Goal: Task Accomplishment & Management: Complete application form

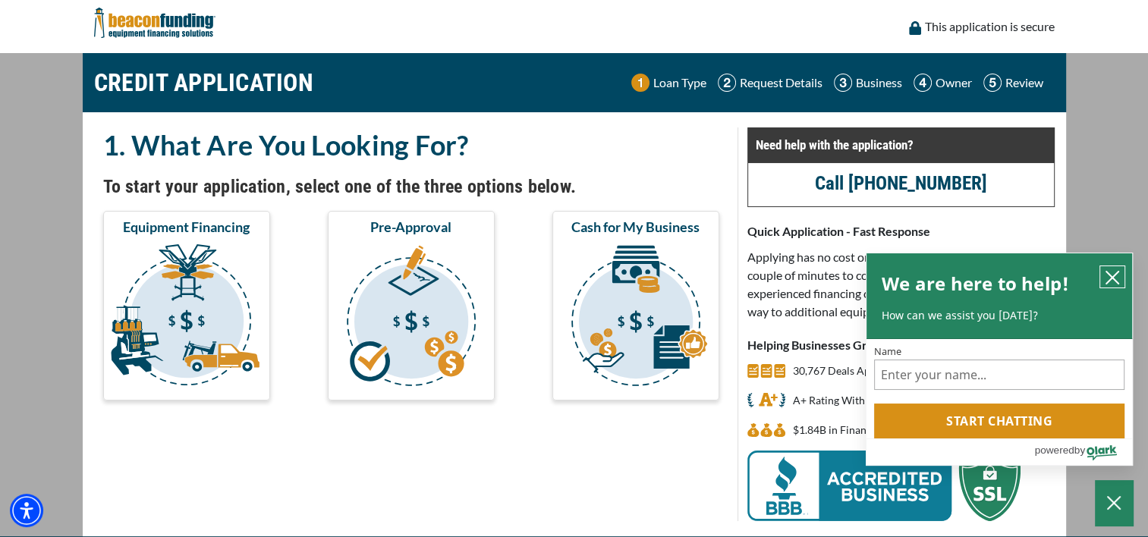
click at [1117, 278] on icon "close chatbox" at bounding box center [1112, 277] width 15 height 15
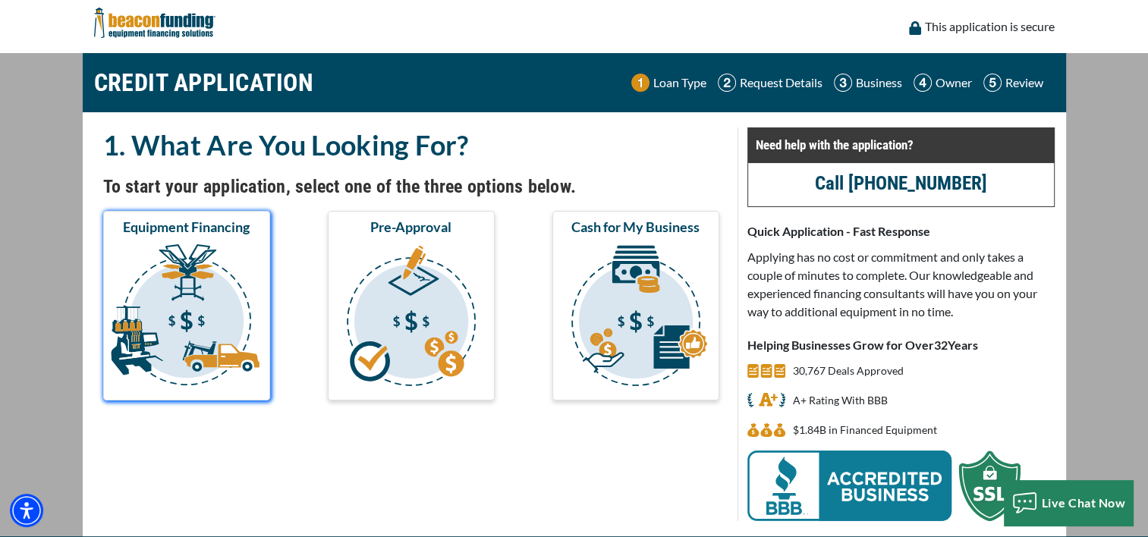
click at [209, 322] on img "submit" at bounding box center [186, 318] width 161 height 152
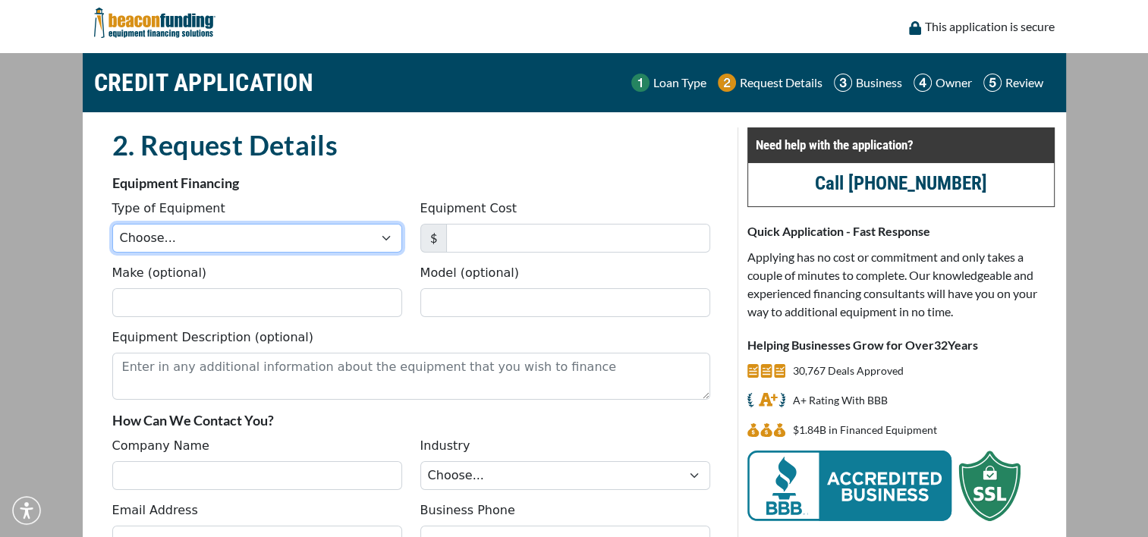
click at [214, 243] on select "Choose... Backhoe Boom/Bucket Truck Chipper Commercial Mower Crane DTG/DTF Prin…" at bounding box center [257, 238] width 290 height 29
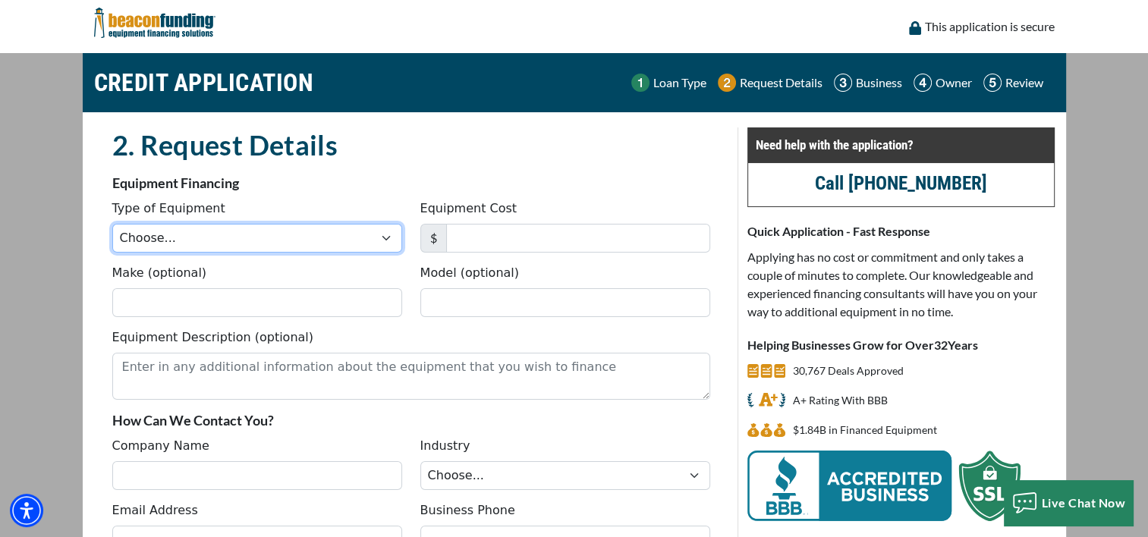
select select "1"
click at [112, 224] on select "Choose... Backhoe Boom/Bucket Truck Chipper Commercial Mower Crane DTG/DTF Prin…" at bounding box center [257, 238] width 290 height 29
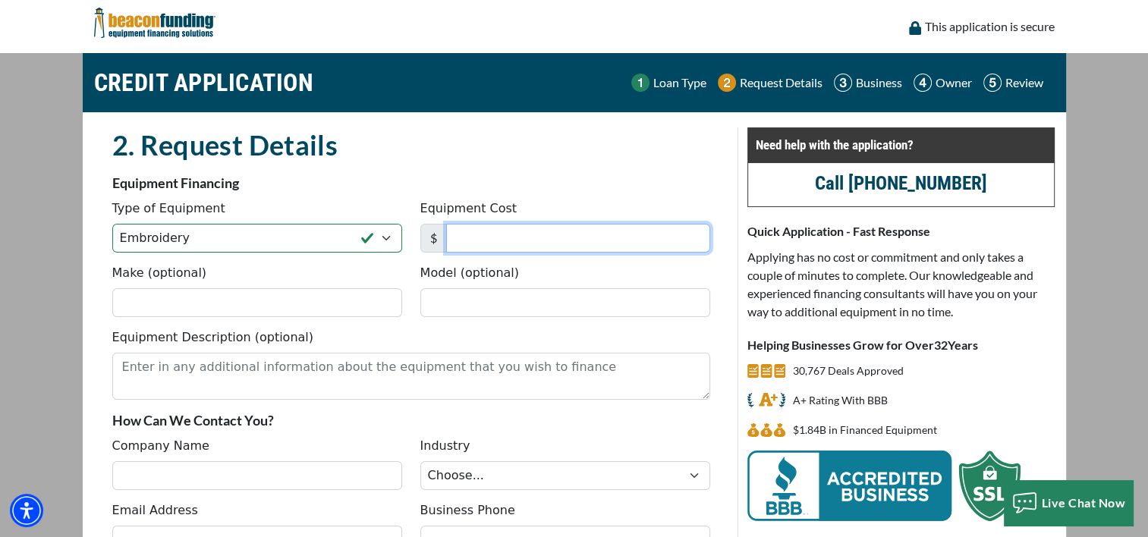
click at [486, 242] on input "Equipment Cost" at bounding box center [578, 238] width 264 height 29
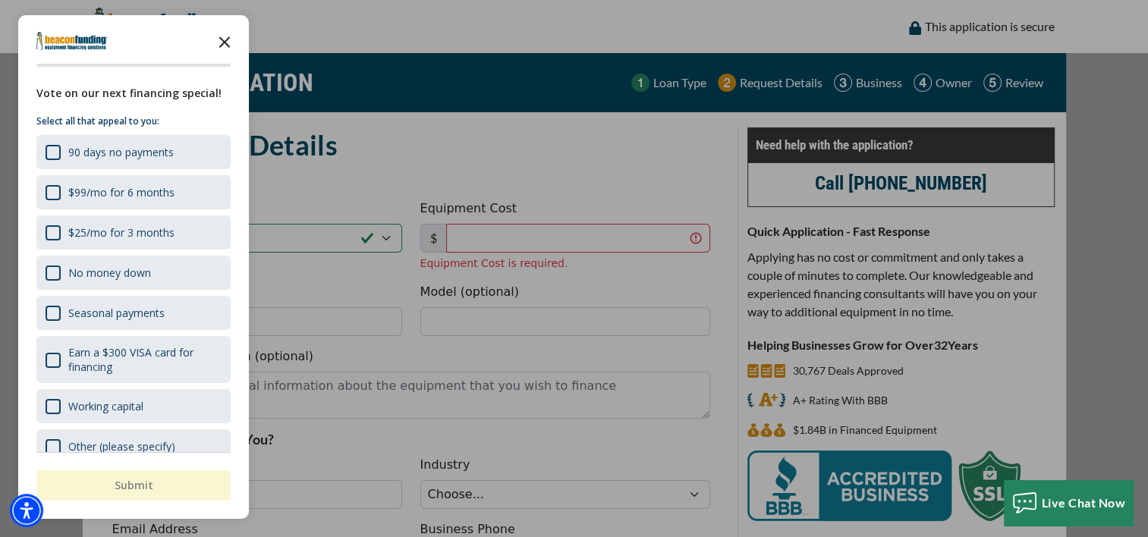
click at [224, 39] on icon "Close the survey" at bounding box center [224, 41] width 30 height 30
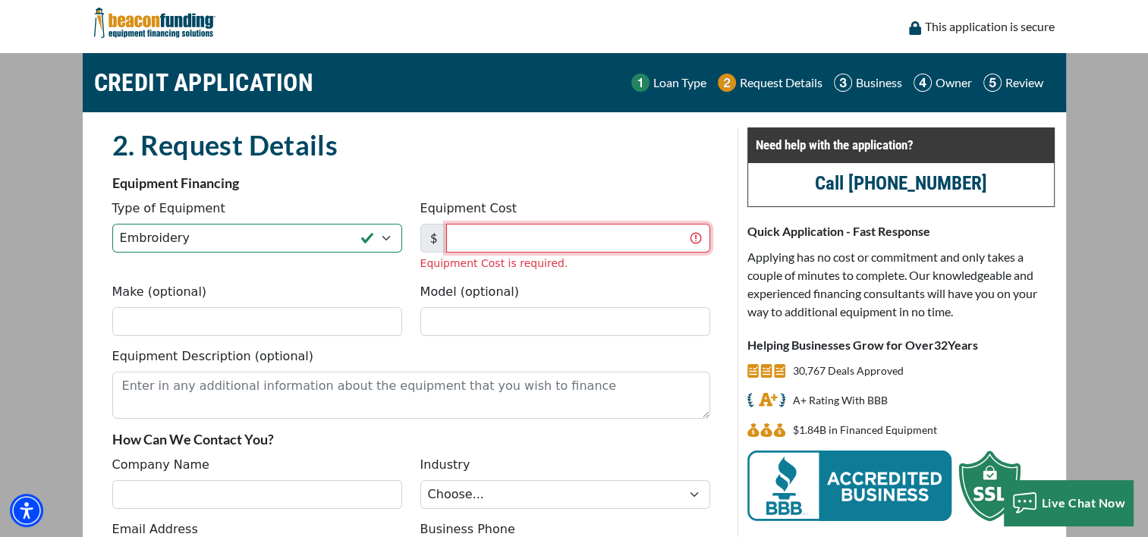
click at [458, 231] on input "Equipment Cost" at bounding box center [578, 238] width 264 height 29
type input "31,000"
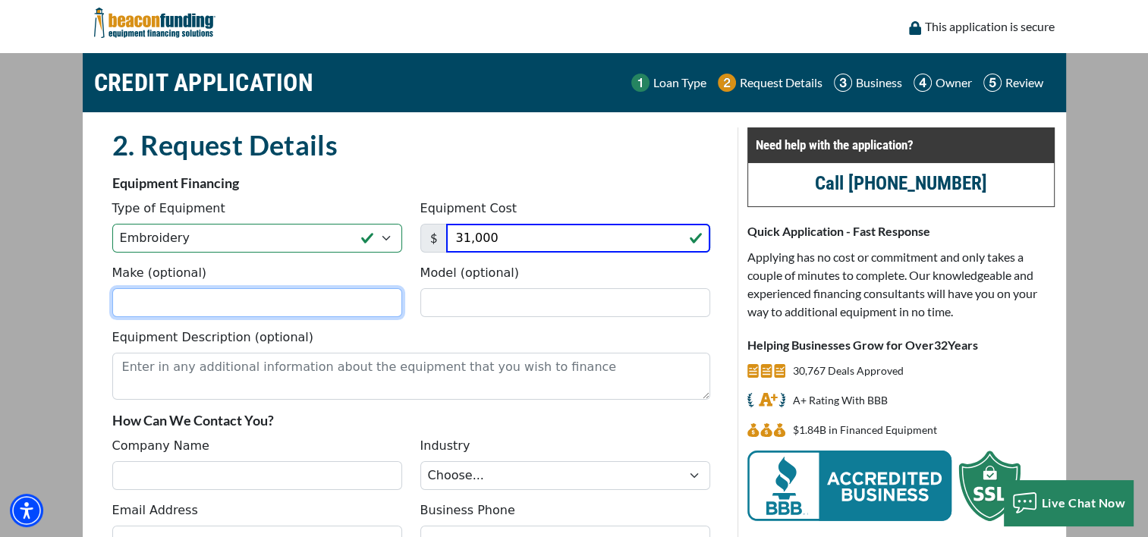
click at [215, 304] on input "Make (optional)" at bounding box center [257, 302] width 290 height 29
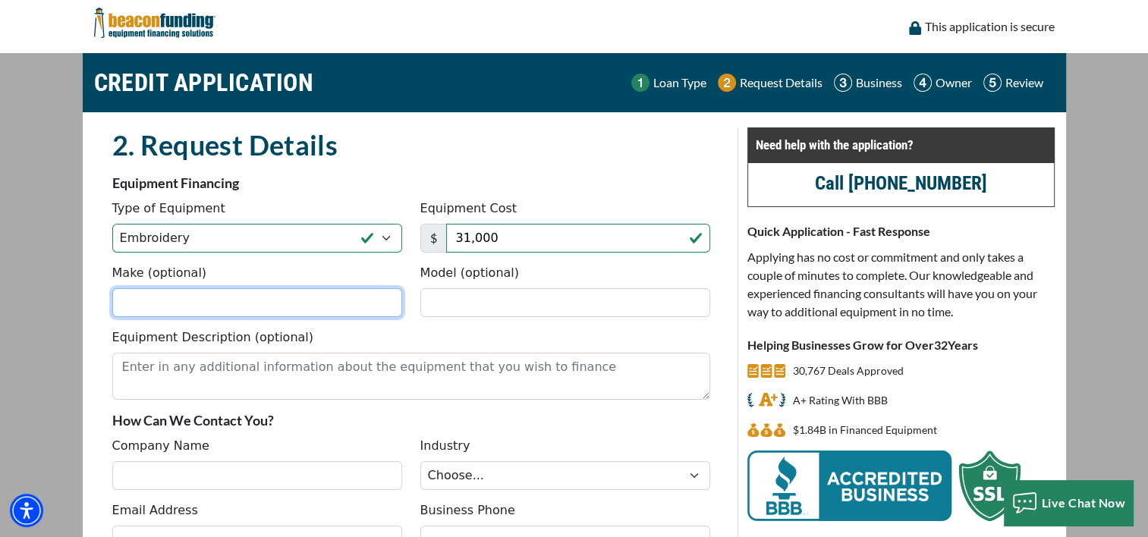
paste input "TMEZ1501"
type input "TMEZ1501"
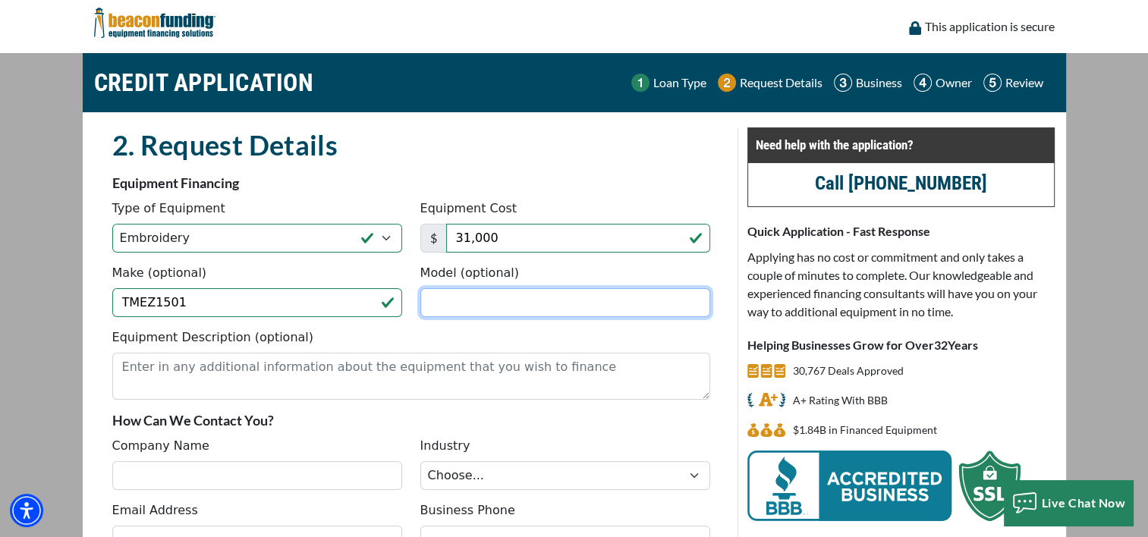
click at [486, 300] on input "Model (optional)" at bounding box center [565, 302] width 290 height 29
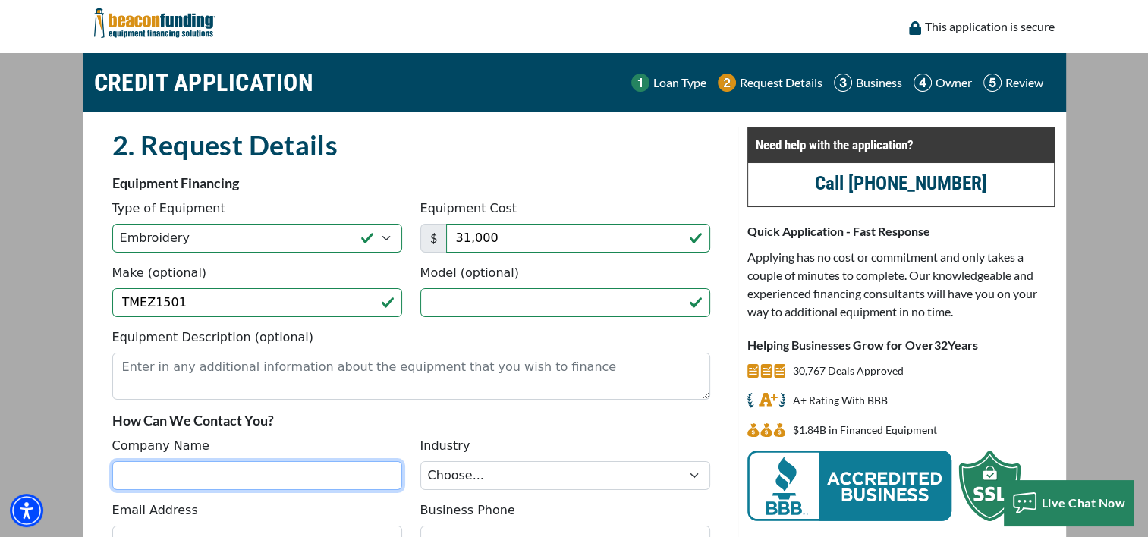
click at [279, 476] on input "Company Name" at bounding box center [257, 475] width 290 height 29
type input "Baker Design Wear LLC"
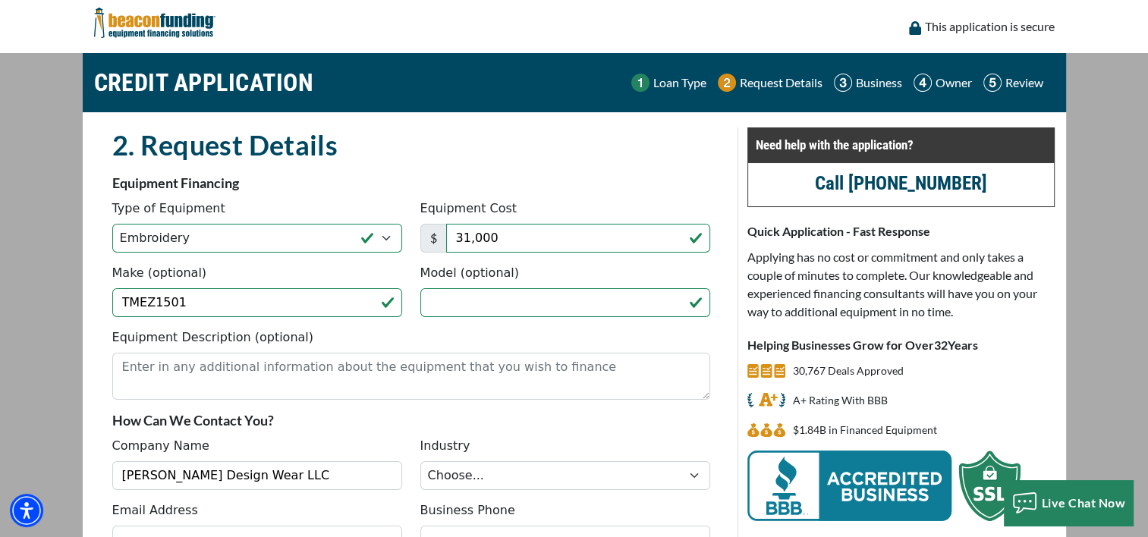
type input "jamcluaghlin71@gmail.com"
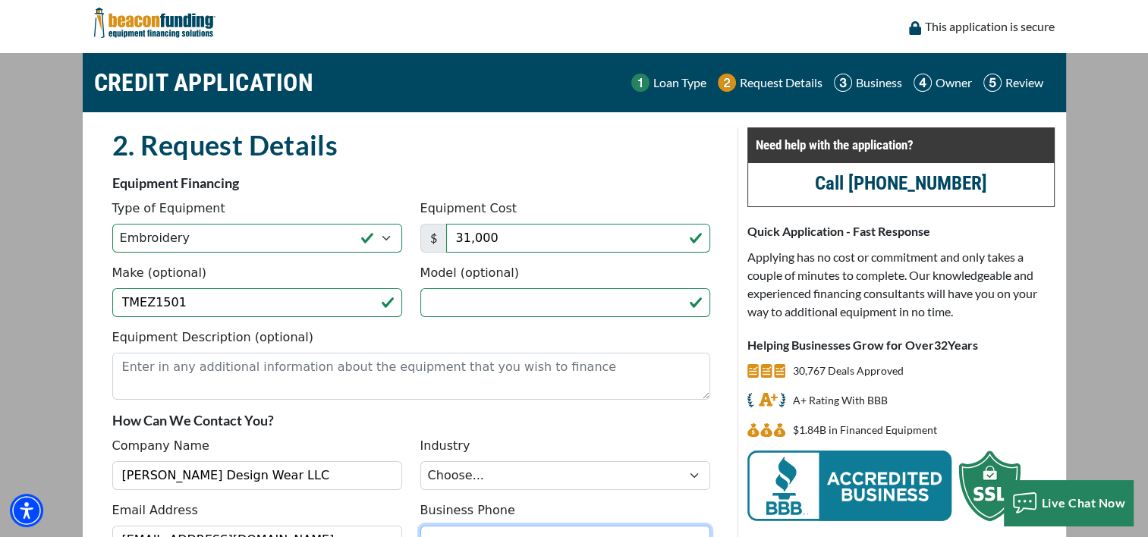
type input "7655617791"
type input "James"
type input "McLaughlin"
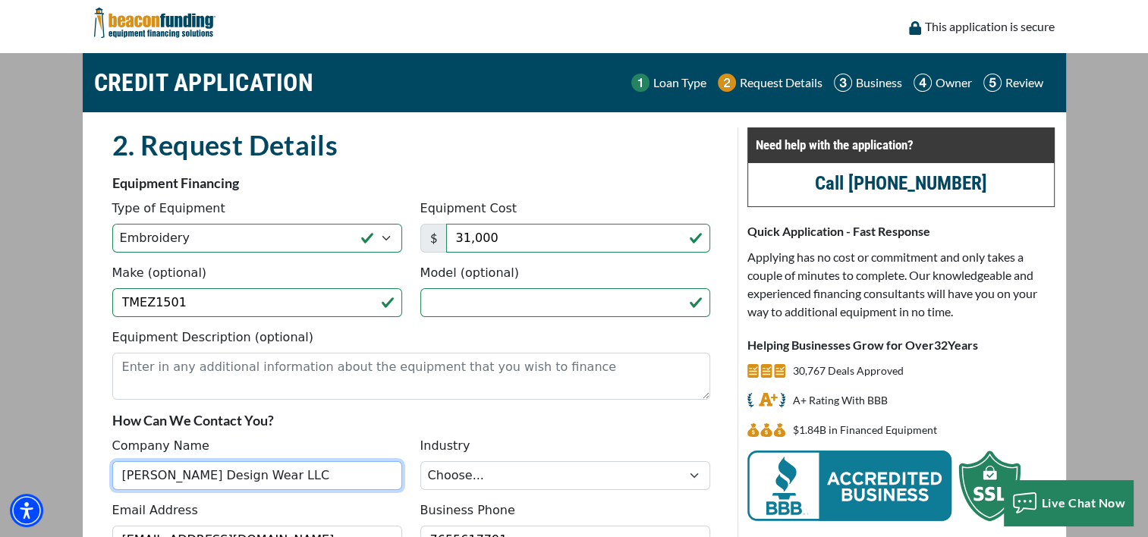
type input "(765) 561-7791"
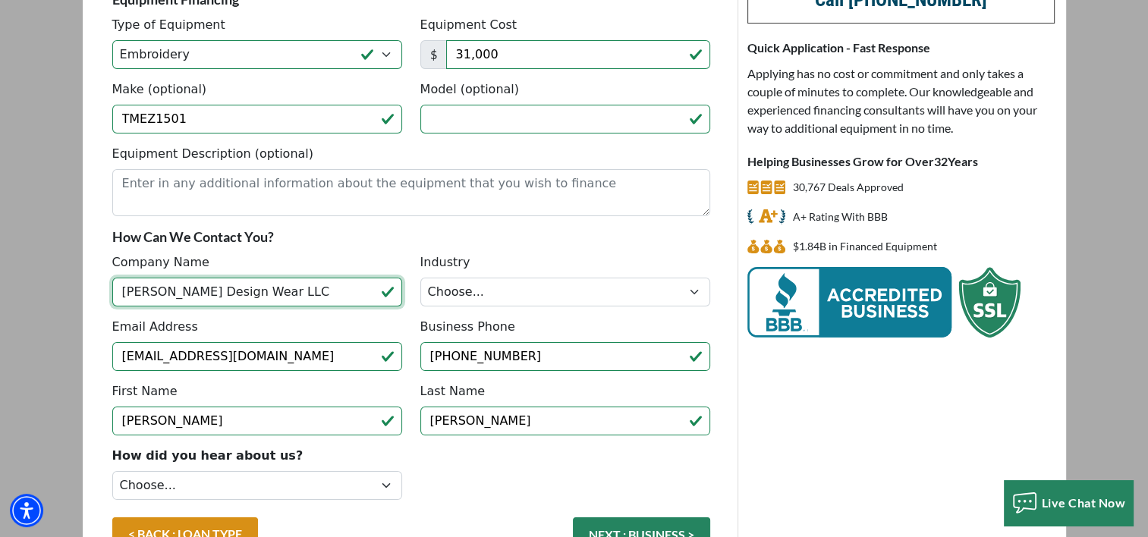
scroll to position [228, 0]
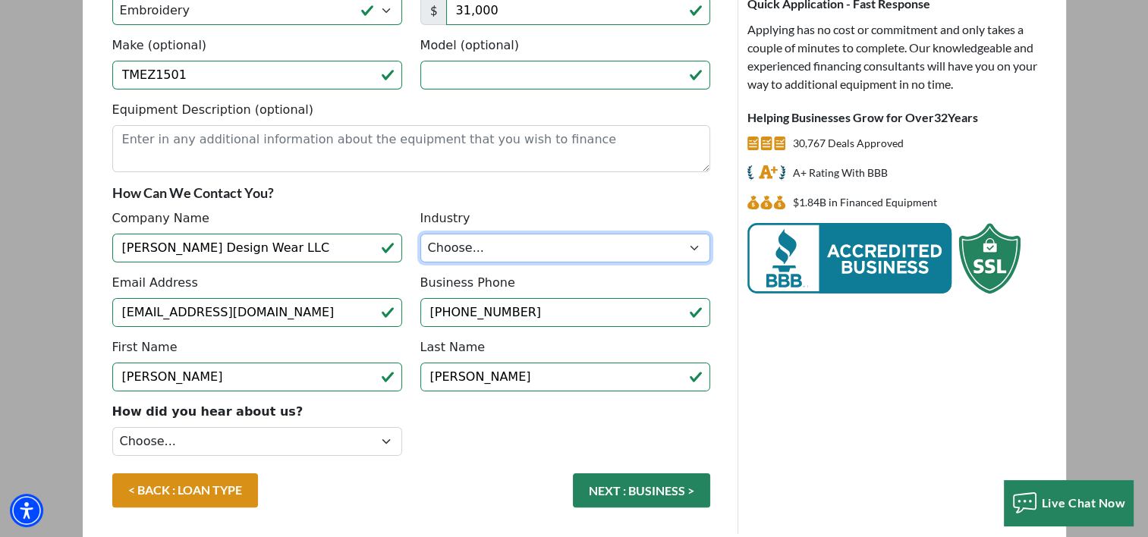
click at [477, 244] on select "Choose... Towing Landscape/Hardscape Decorated Apparel Septic Light Constructio…" at bounding box center [565, 248] width 290 height 29
select select "3"
click at [420, 234] on select "Choose... Towing Landscape/Hardscape Decorated Apparel Septic Light Constructio…" at bounding box center [565, 248] width 290 height 29
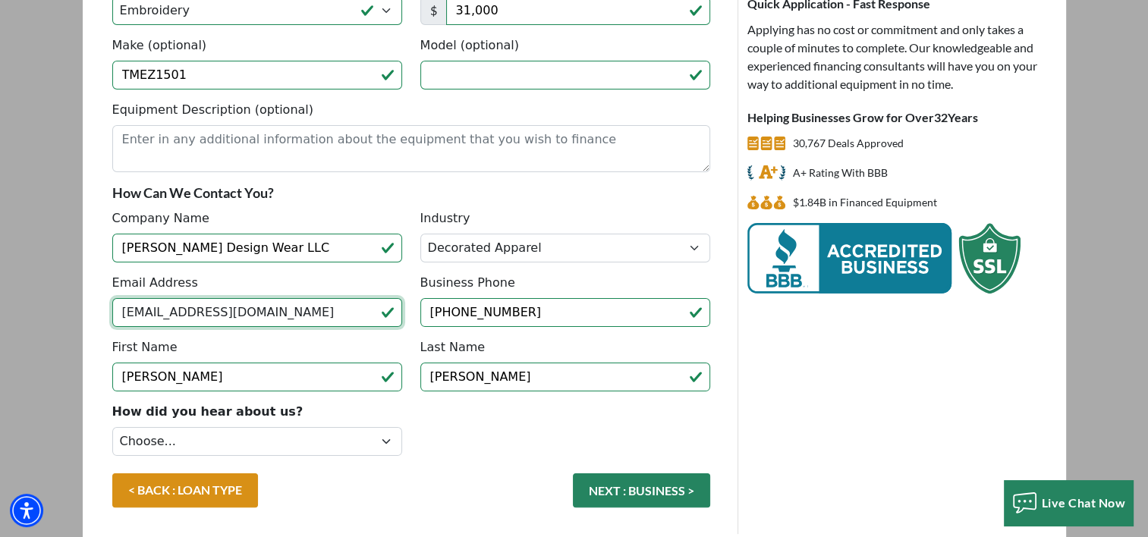
click at [160, 312] on input "jamcluaghlin71@gmail.com" at bounding box center [257, 312] width 290 height 29
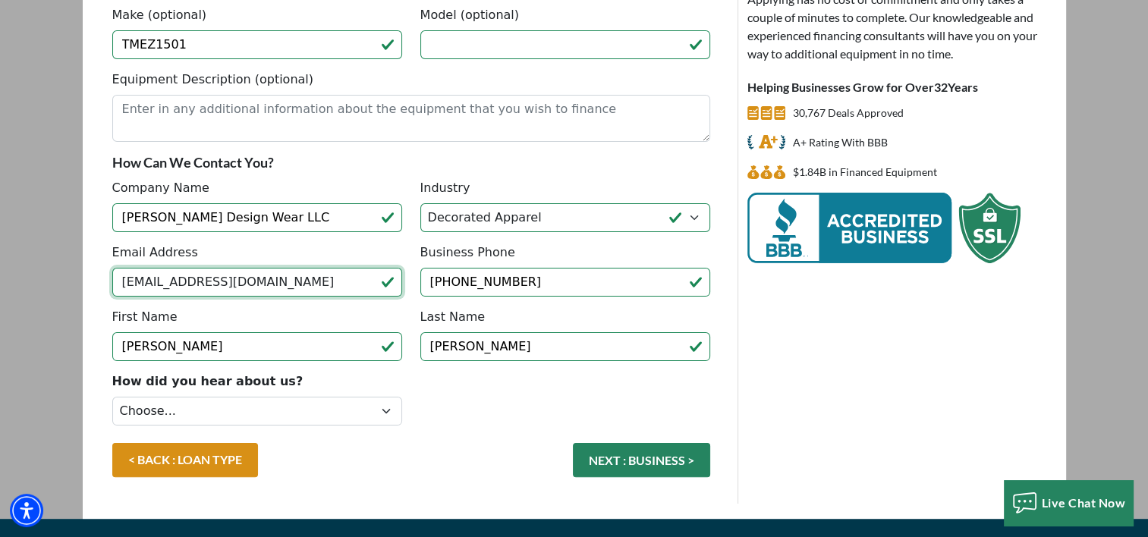
scroll to position [283, 0]
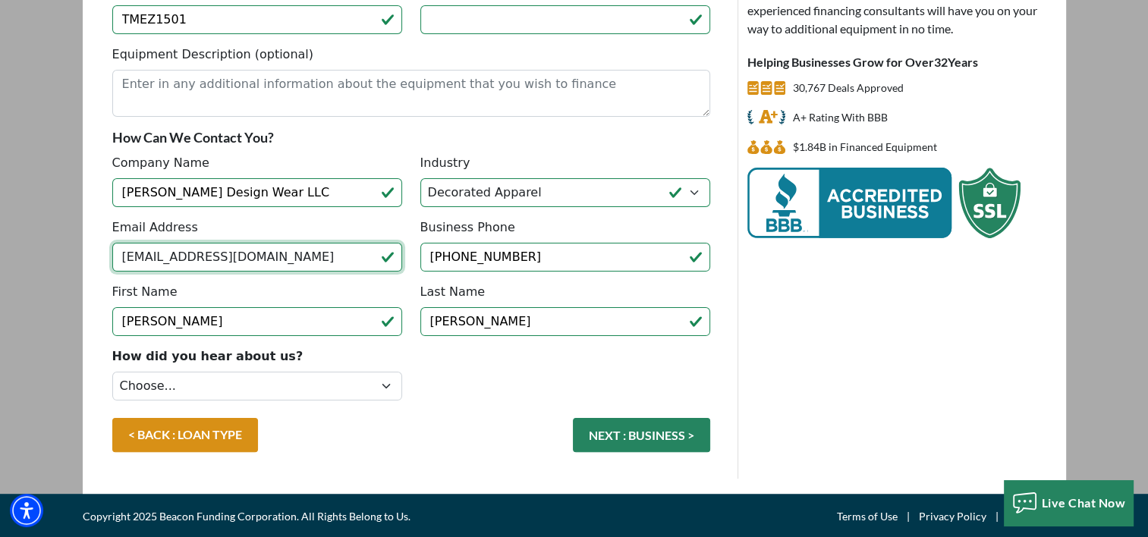
type input "jamclaughlin71@gmail.com"
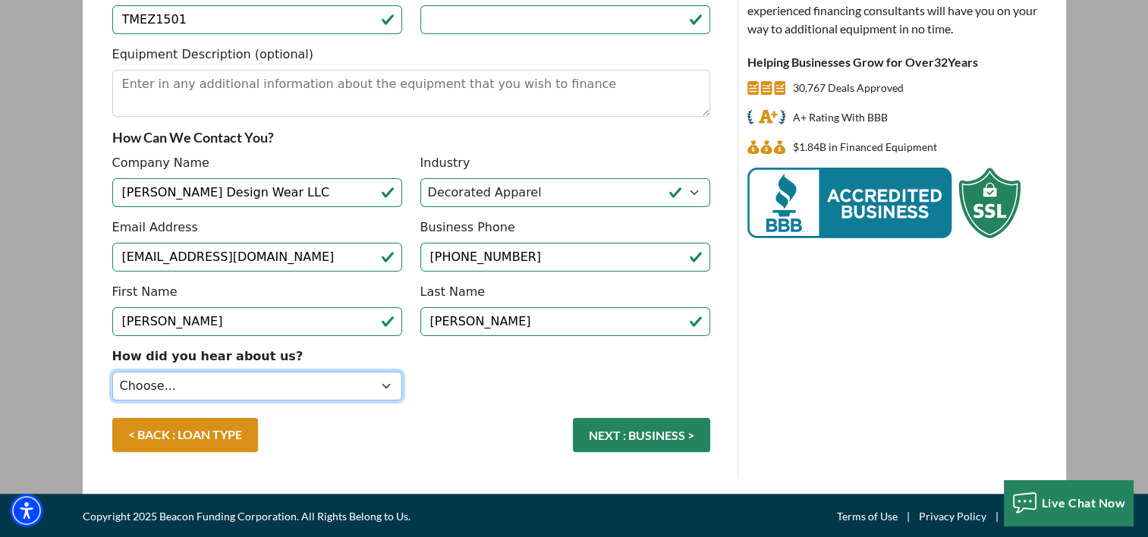
click at [304, 385] on select "Choose... Internet Search Vendor Referral Word of Mouth Client Referral Email E…" at bounding box center [257, 386] width 290 height 29
click at [112, 372] on select "Choose... Internet Search Vendor Referral Word of Mouth Client Referral Email E…" at bounding box center [257, 386] width 290 height 29
click at [285, 382] on select "Choose... Internet Search Vendor Referral Word of Mouth Client Referral Email E…" at bounding box center [257, 386] width 290 height 29
select select "14"
click at [112, 372] on select "Choose... Internet Search Vendor Referral Word of Mouth Client Referral Email E…" at bounding box center [257, 386] width 290 height 29
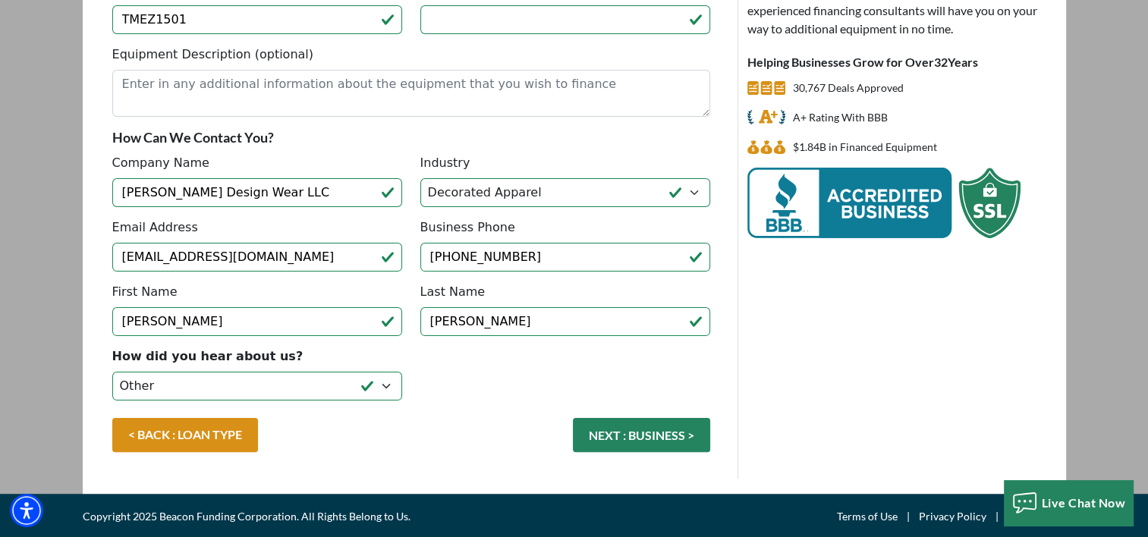
click at [631, 435] on button "NEXT : BUSINESS >" at bounding box center [641, 435] width 137 height 34
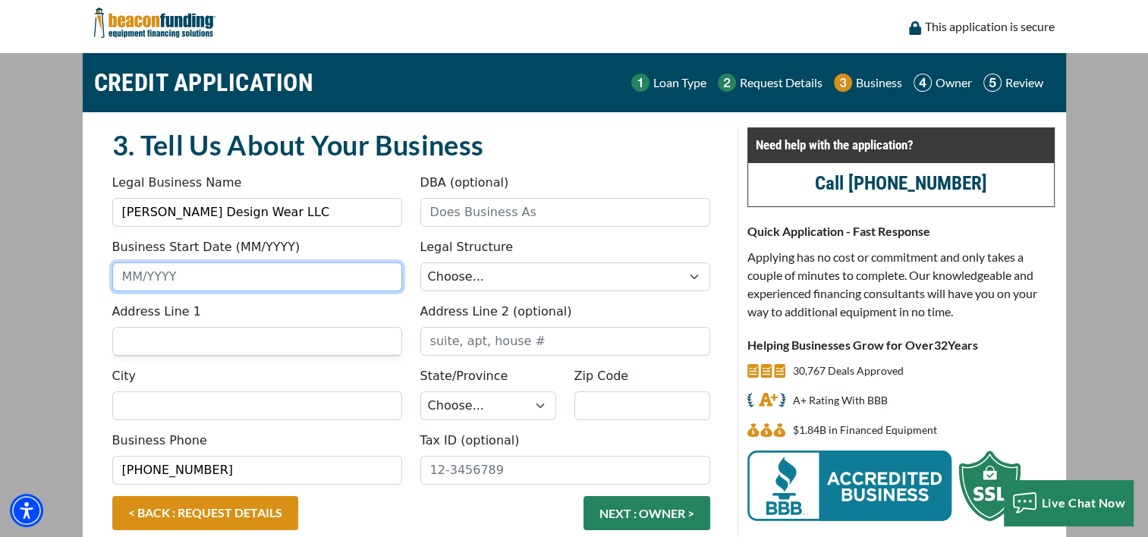
click at [236, 276] on input "Business Start Date (MM/YYYY)" at bounding box center [257, 277] width 290 height 29
type input "09/2017"
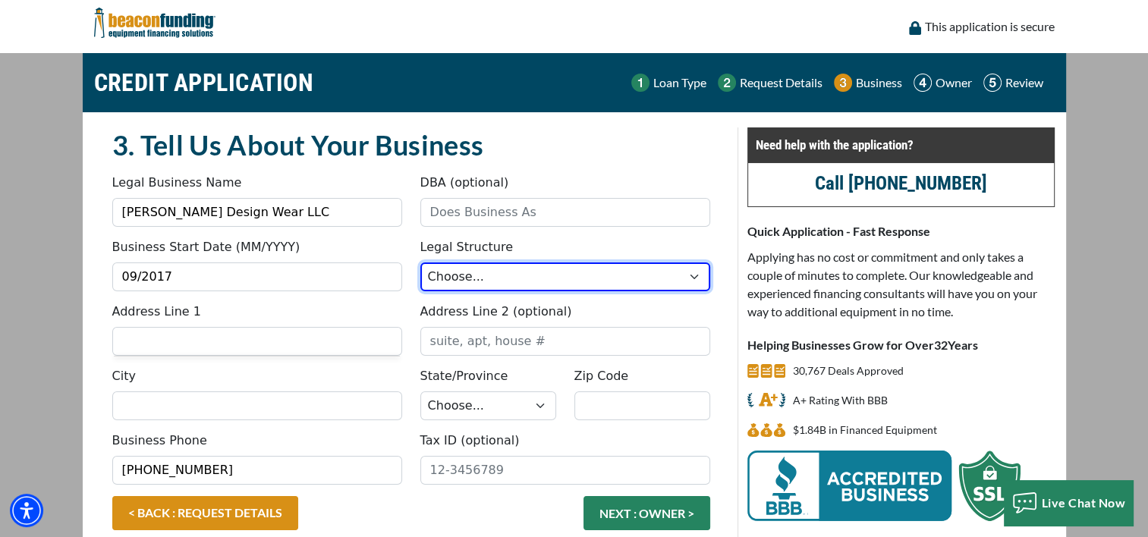
click at [507, 271] on select "Choose... Corporation LLC LLP Municipality Non-Profit Partnership Proprietorship" at bounding box center [565, 277] width 290 height 29
select select "2"
click at [420, 263] on select "Choose... Corporation LLC LLP Municipality Non-Profit Partnership Proprietorship" at bounding box center [565, 277] width 290 height 29
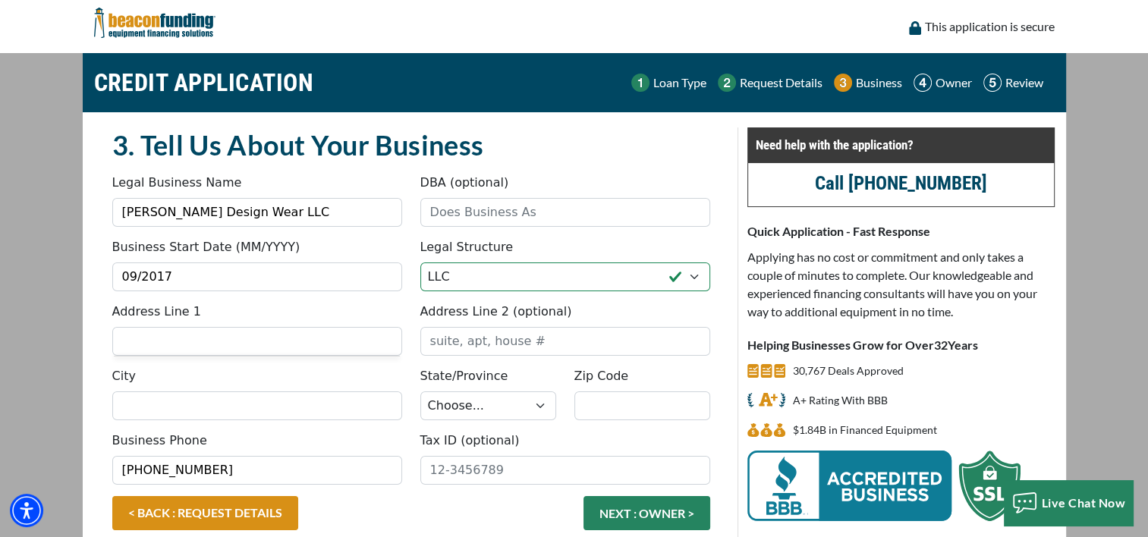
click at [242, 349] on input "Address Line 1" at bounding box center [257, 341] width 290 height 29
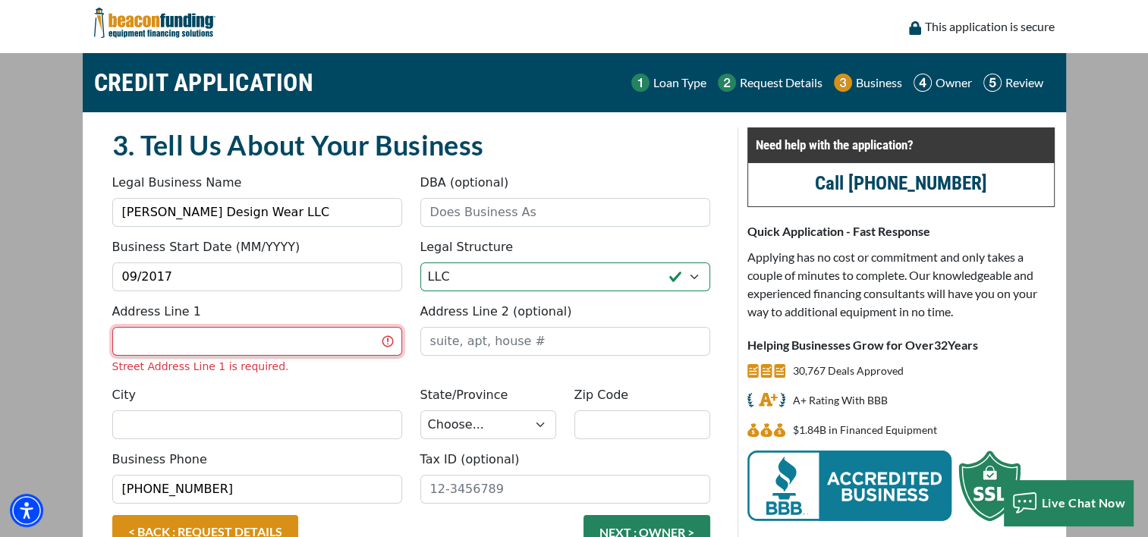
click at [242, 349] on input "Address Line 1" at bounding box center [257, 341] width 290 height 29
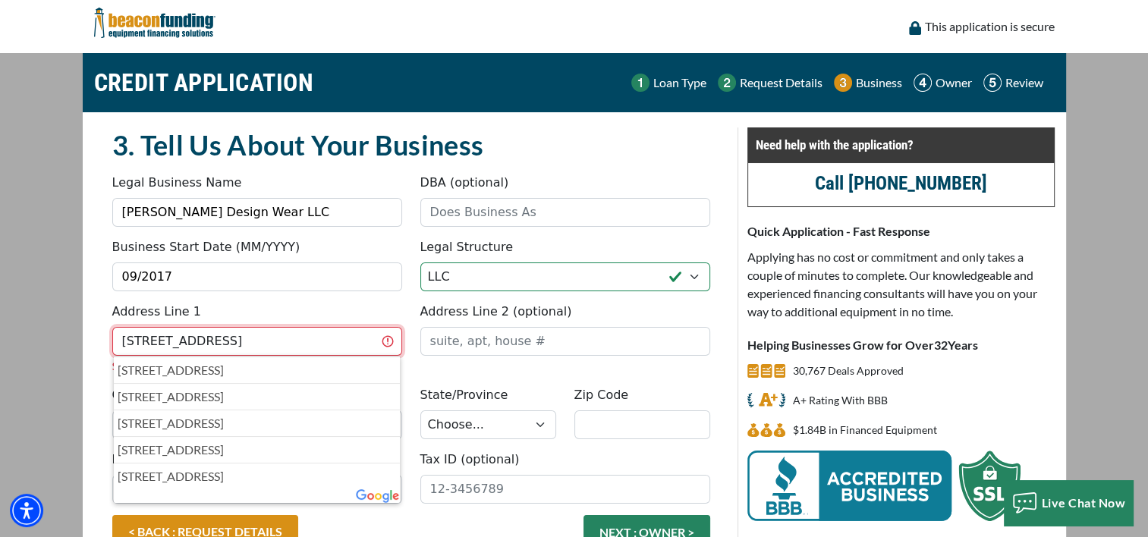
type input "221 E Main St"
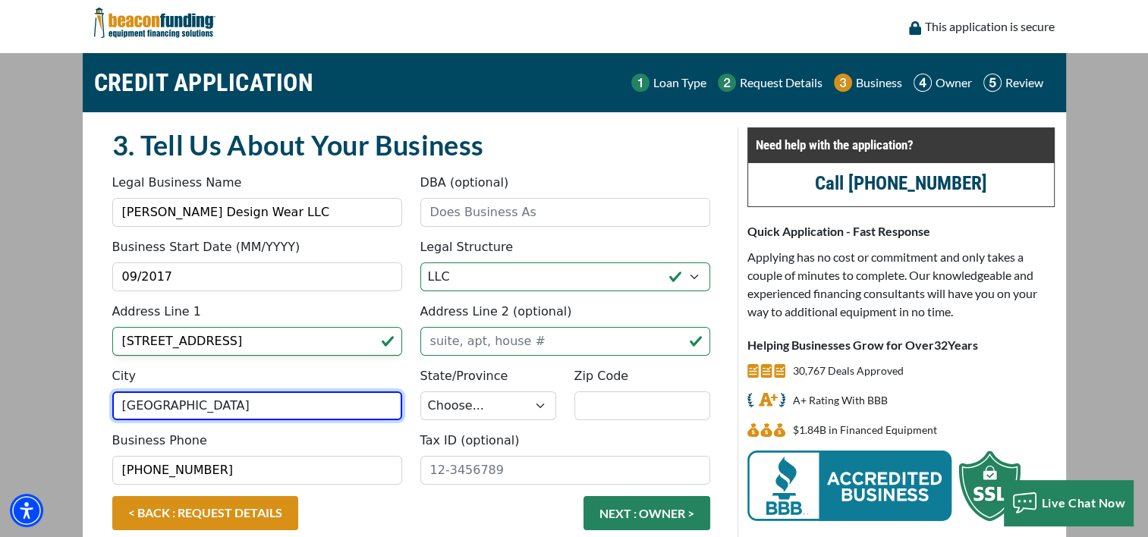
type input "Greensburg"
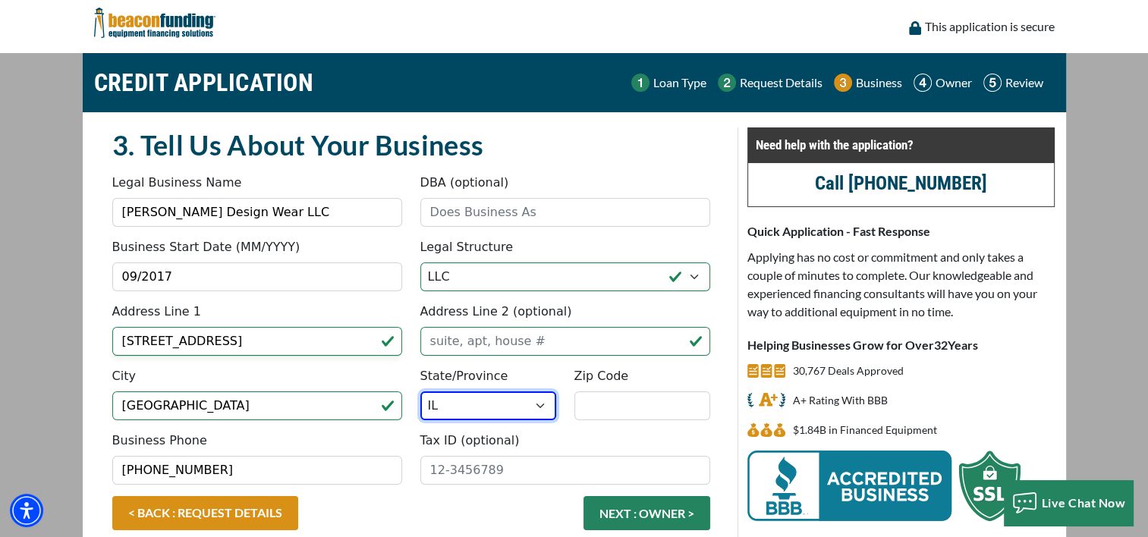
select select "16"
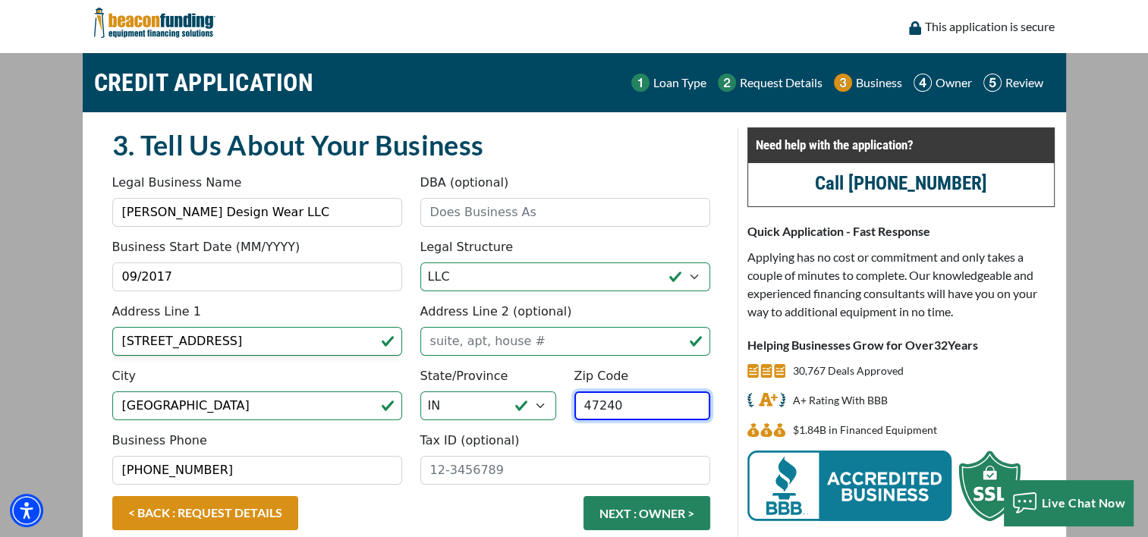
type input "47240"
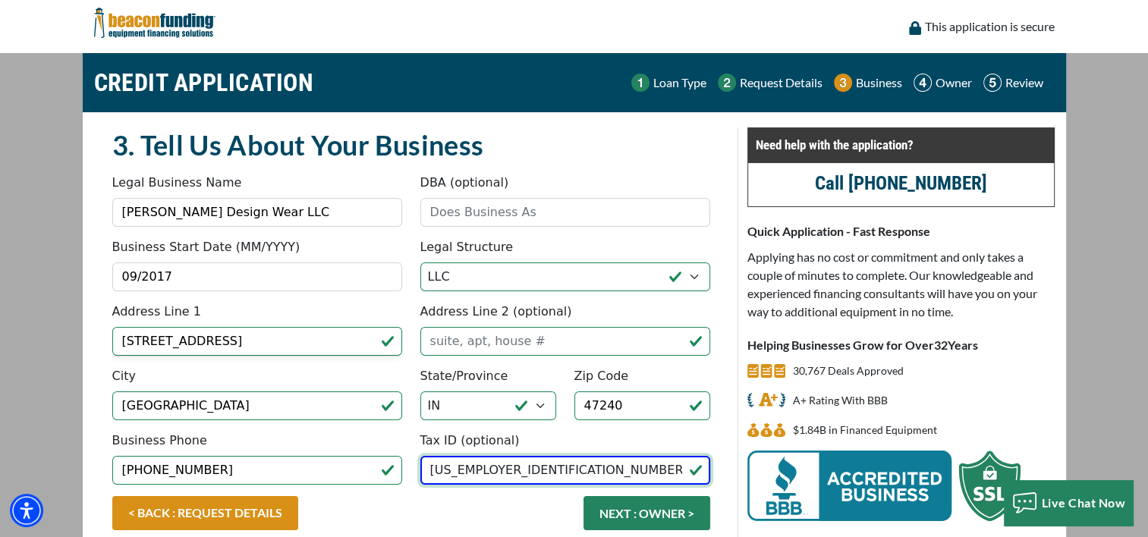
type input "82-2740248"
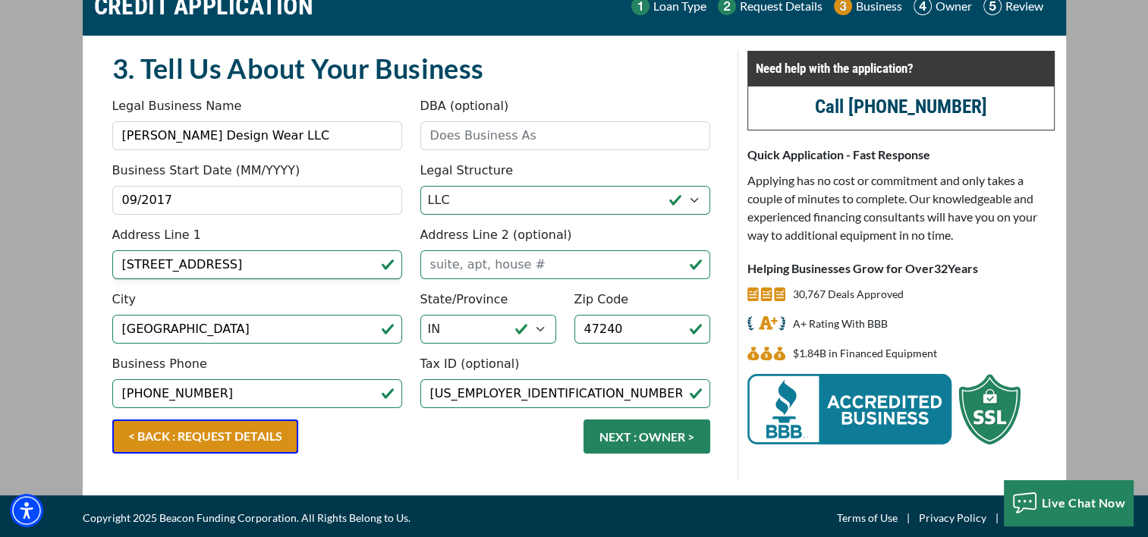
scroll to position [79, 0]
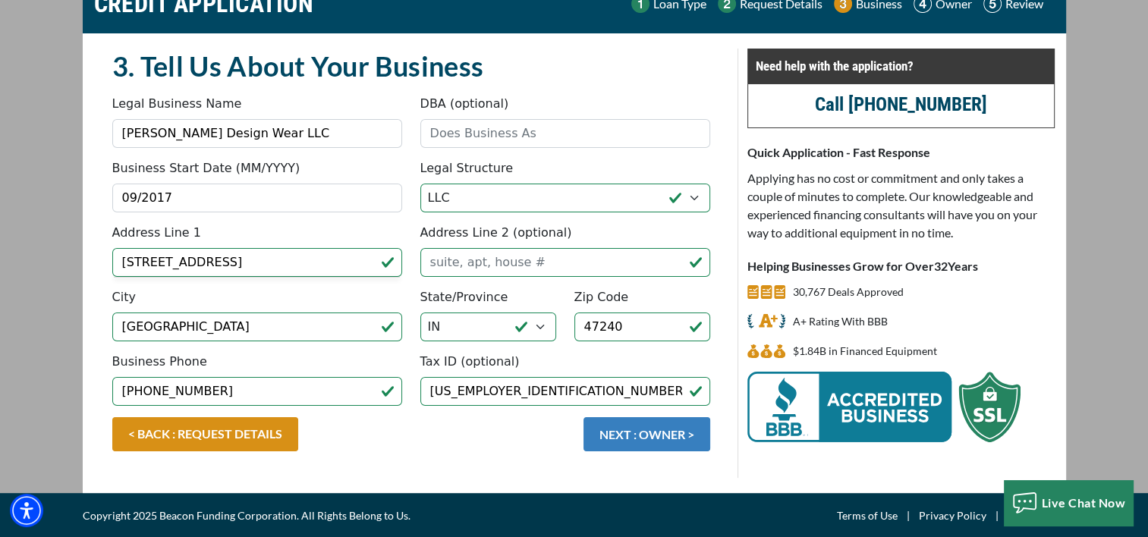
click at [643, 440] on button "NEXT : OWNER >" at bounding box center [647, 434] width 127 height 34
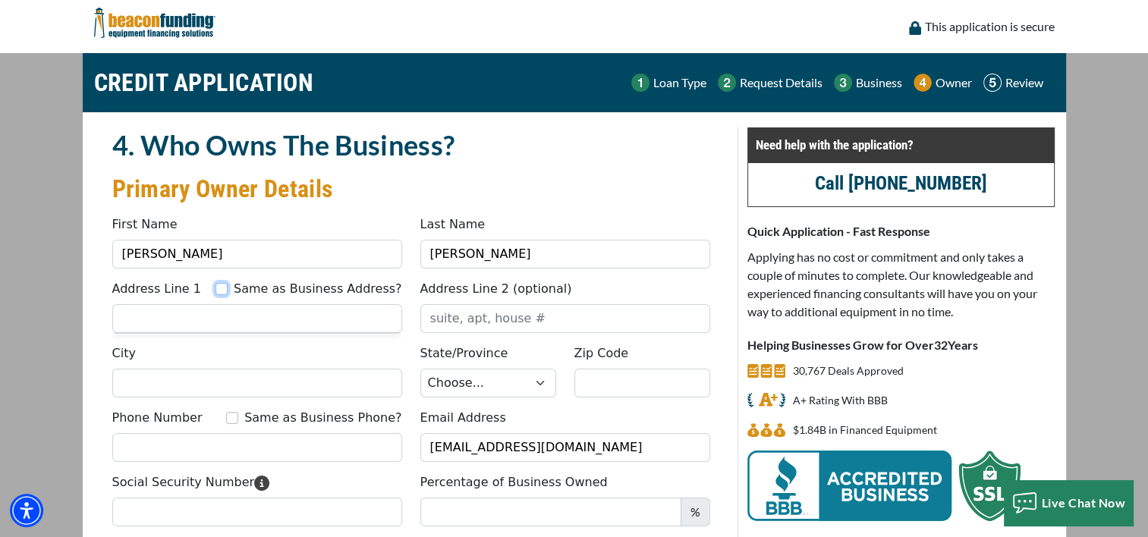
click at [228, 288] on input "Same as Business Address?" at bounding box center [221, 289] width 12 height 12
checkbox input "true"
type input "[STREET_ADDRESS]"
type input "[GEOGRAPHIC_DATA]"
select select "16"
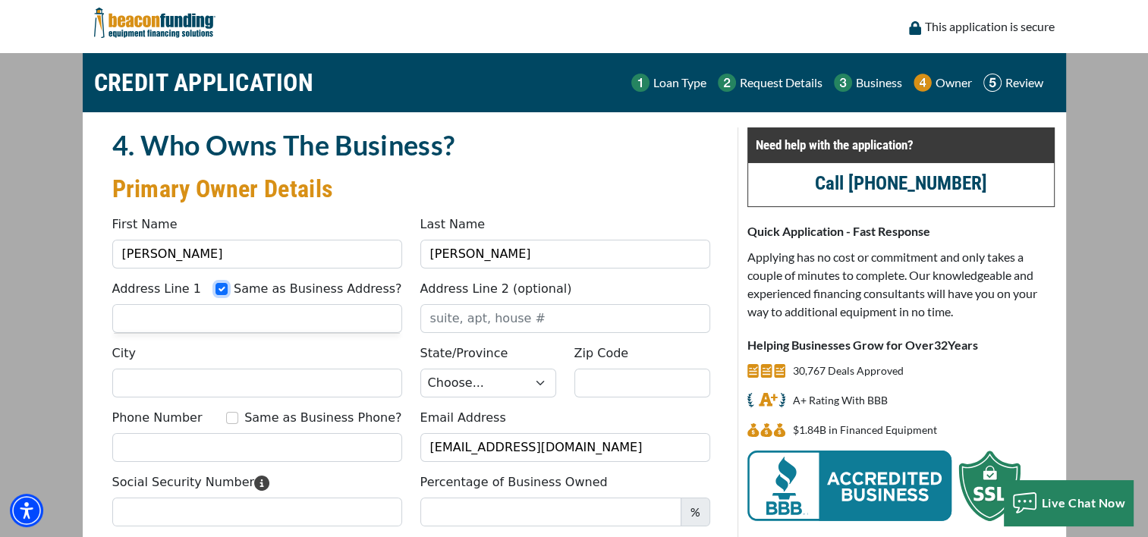
type input "47240"
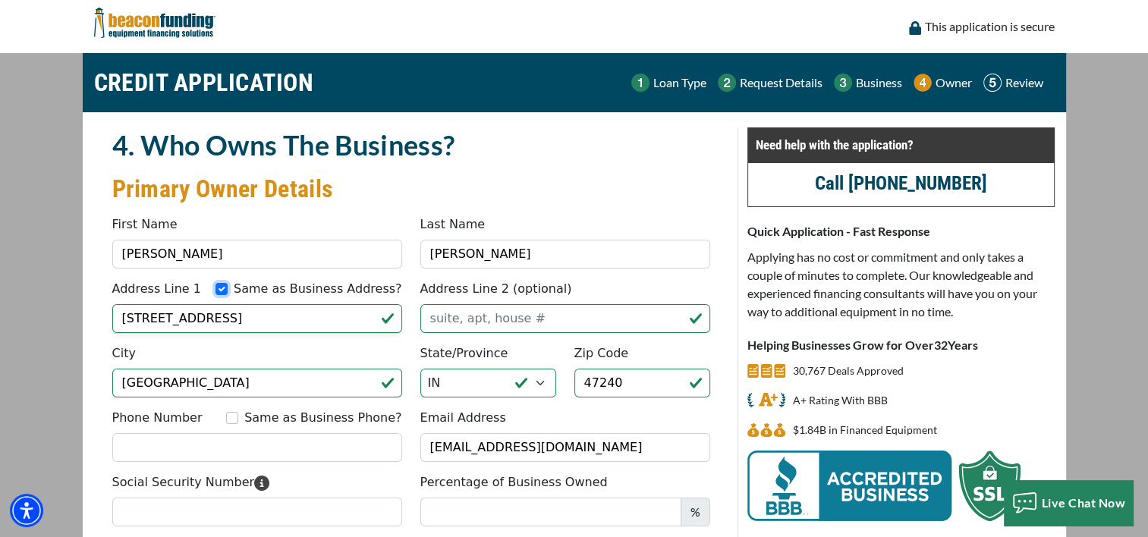
scroll to position [76, 0]
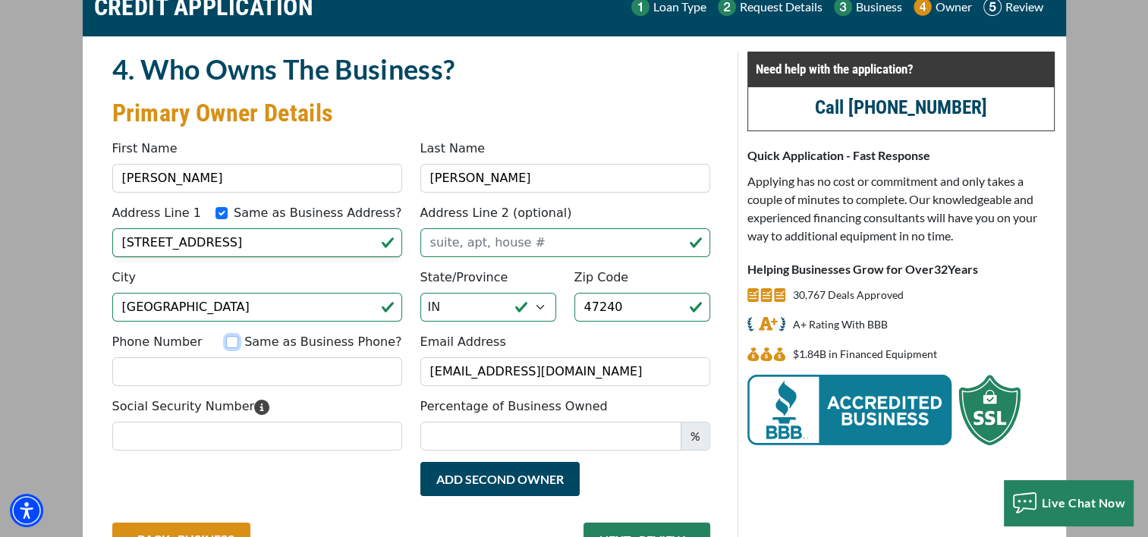
click at [238, 341] on input "Same as Business Phone?" at bounding box center [232, 342] width 12 height 12
checkbox input "true"
type input "(765) 561-7791"
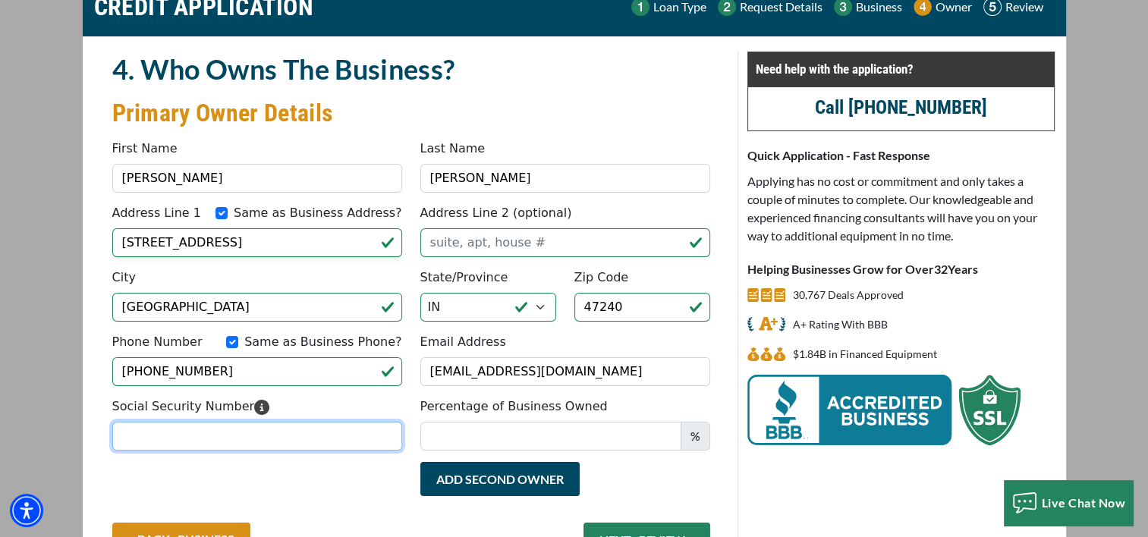
click at [205, 440] on input "Social Security Number" at bounding box center [257, 436] width 290 height 29
type input "314-90-8668"
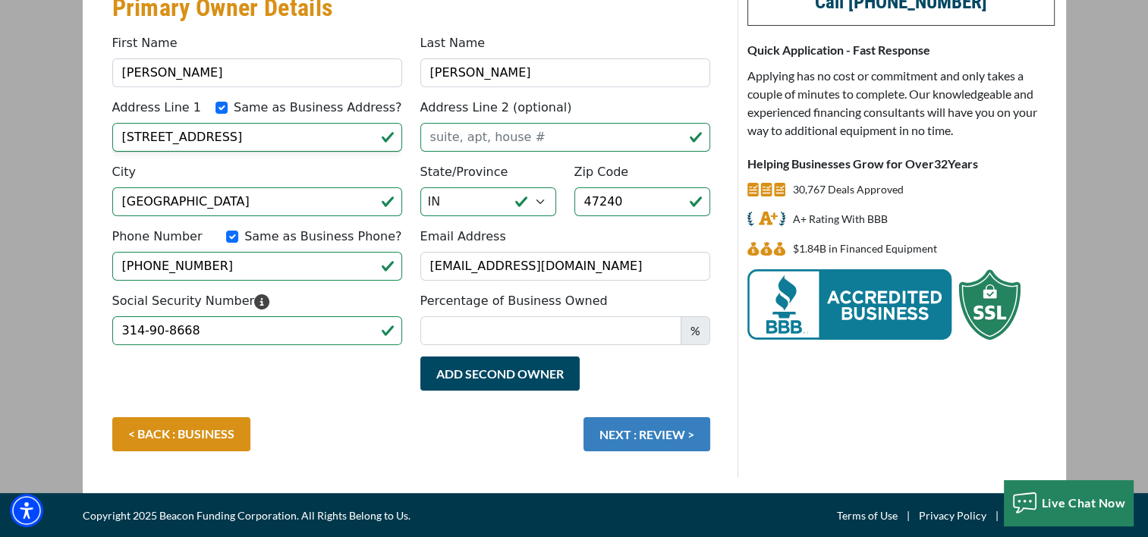
click at [674, 441] on button "NEXT : REVIEW >" at bounding box center [647, 434] width 127 height 34
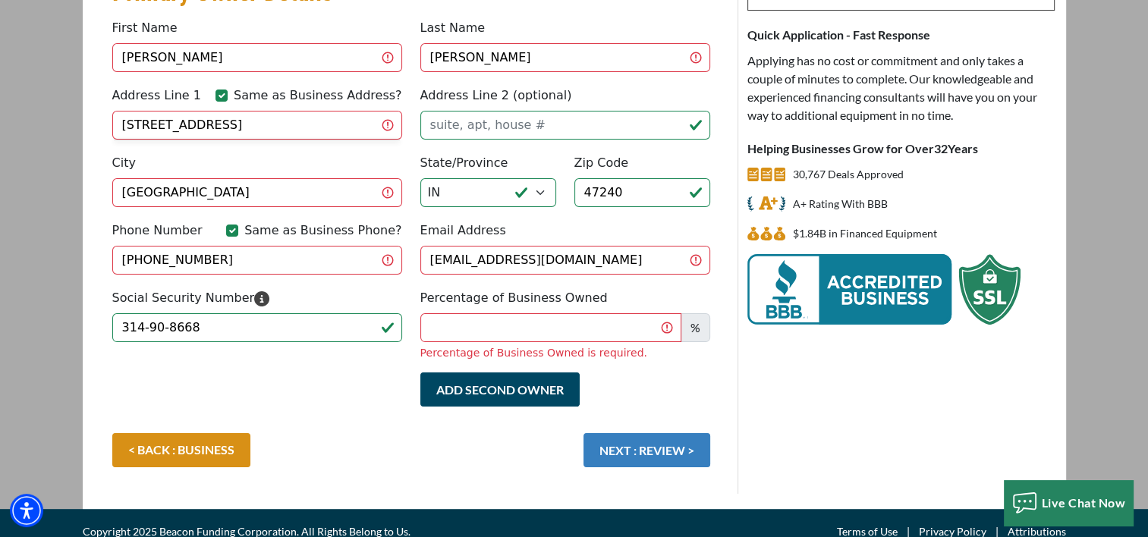
scroll to position [200, 0]
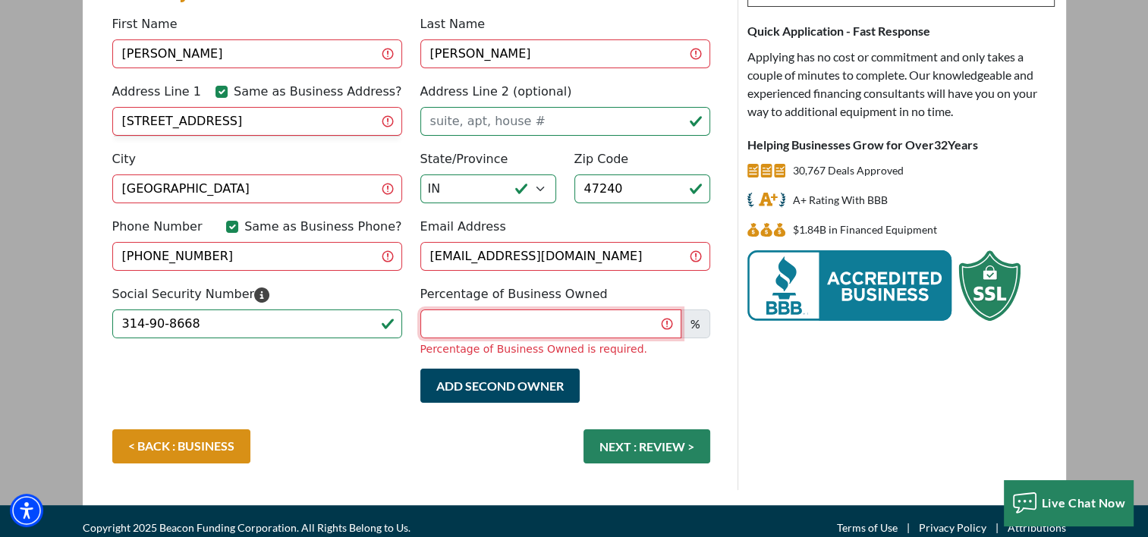
click at [571, 316] on input "Percentage of Business Owned" at bounding box center [550, 324] width 261 height 29
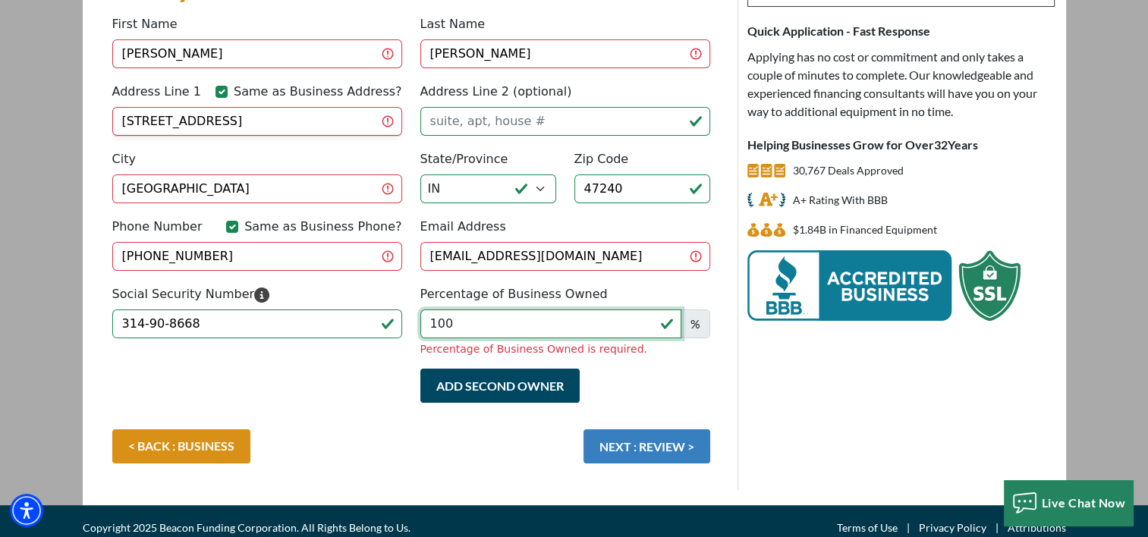
type input "100"
click at [650, 429] on button "NEXT : REVIEW >" at bounding box center [647, 446] width 127 height 34
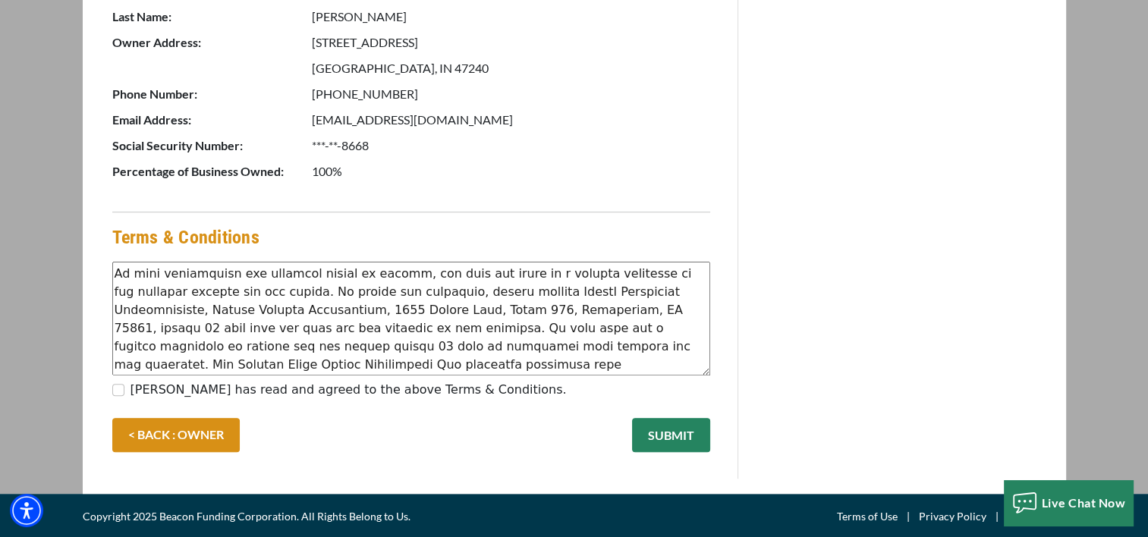
scroll to position [401, 0]
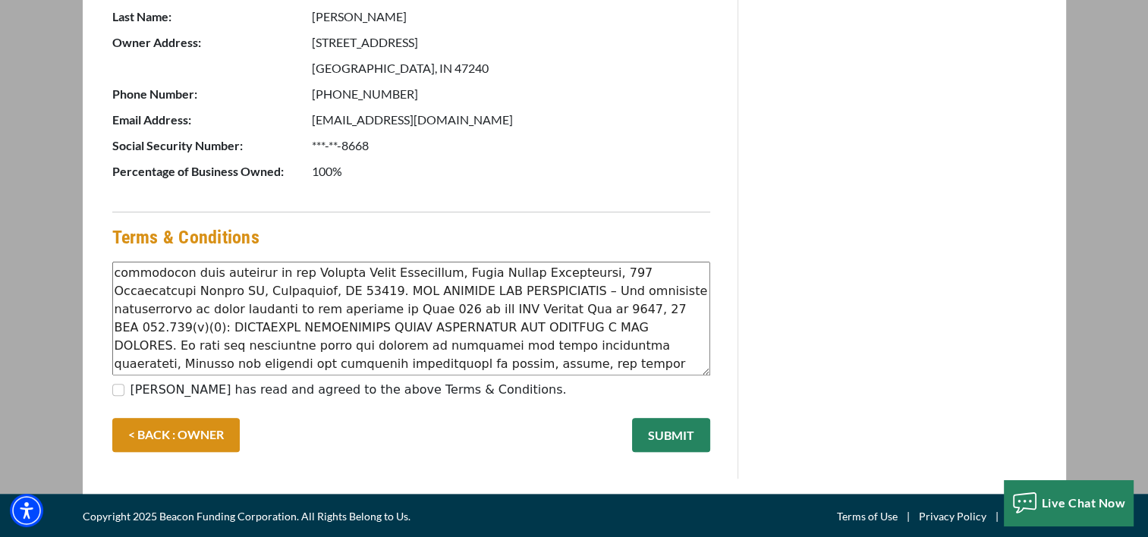
click at [124, 391] on div "James McLaughlin has read and agreed to the above Terms & Conditions." at bounding box center [411, 393] width 598 height 24
click at [114, 389] on input "James McLaughlin has read and agreed to the above Terms & Conditions." at bounding box center [118, 390] width 12 height 12
checkbox input "true"
click at [678, 431] on button "SUBMIT" at bounding box center [671, 435] width 78 height 34
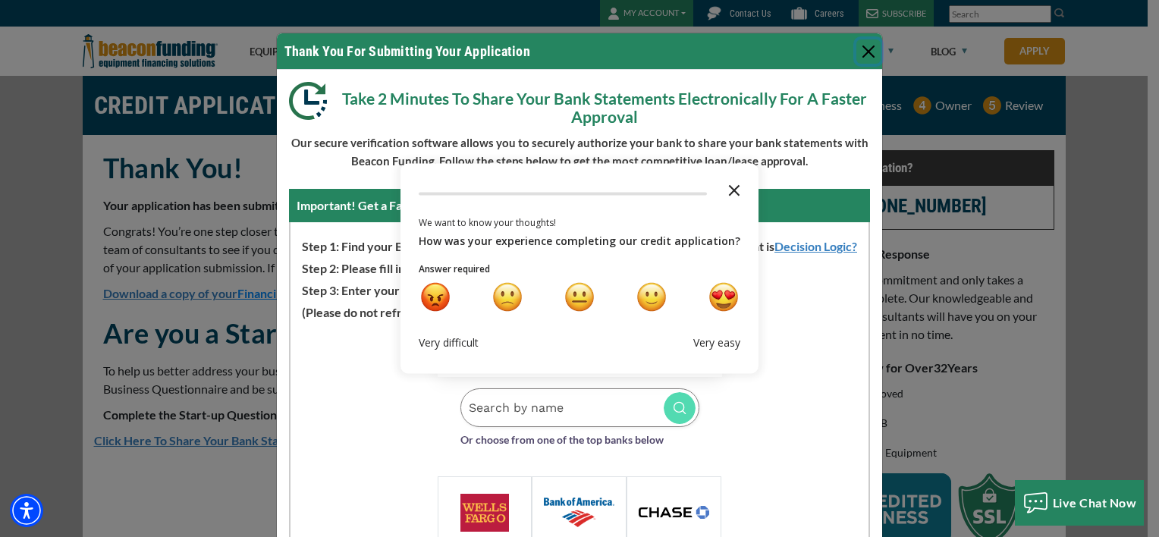
click at [725, 188] on icon "Close the survey" at bounding box center [734, 190] width 30 height 30
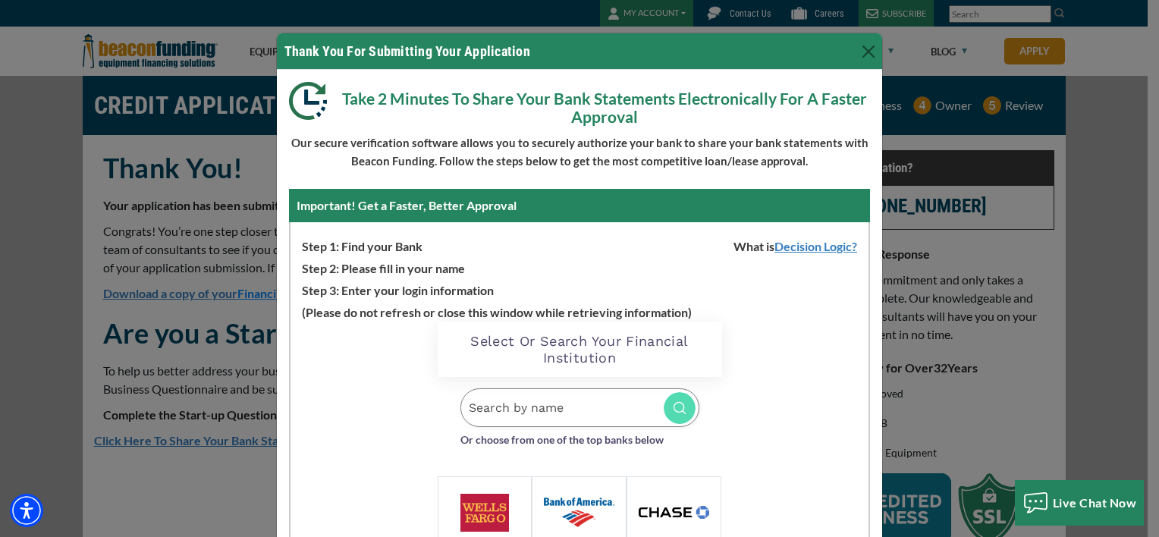
click at [498, 410] on input "Search by name" at bounding box center [580, 408] width 239 height 39
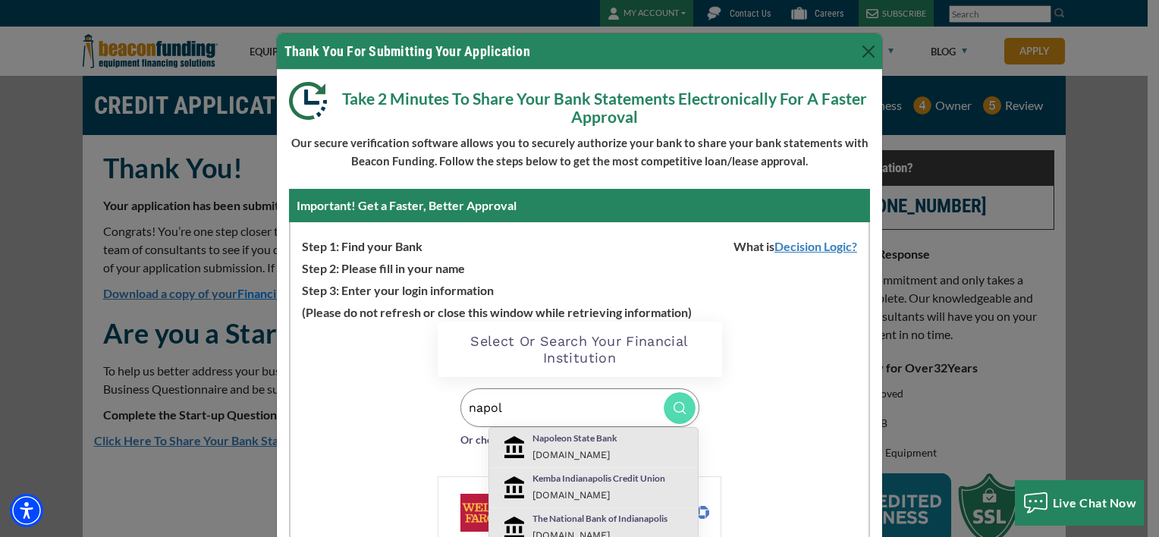
type input "napol"
click at [555, 445] on div "Napoleon State Bank [DOMAIN_NAME]" at bounding box center [611, 448] width 181 height 32
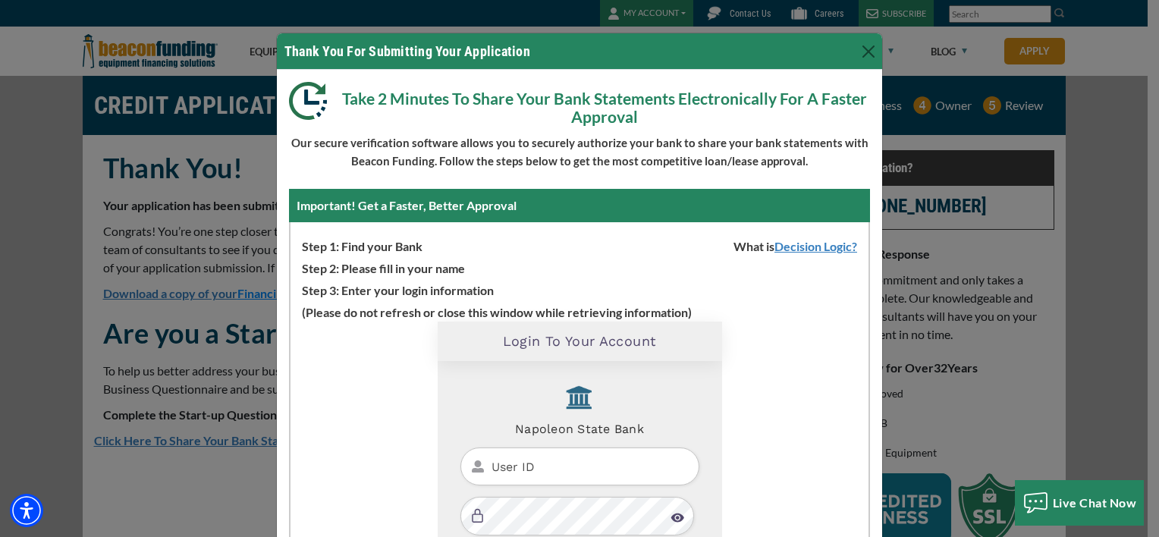
click at [543, 467] on input "User ID" at bounding box center [580, 467] width 239 height 39
type input "jamclaughlin71"
click at [612, 467] on input "jamclaughlin71" at bounding box center [580, 467] width 239 height 39
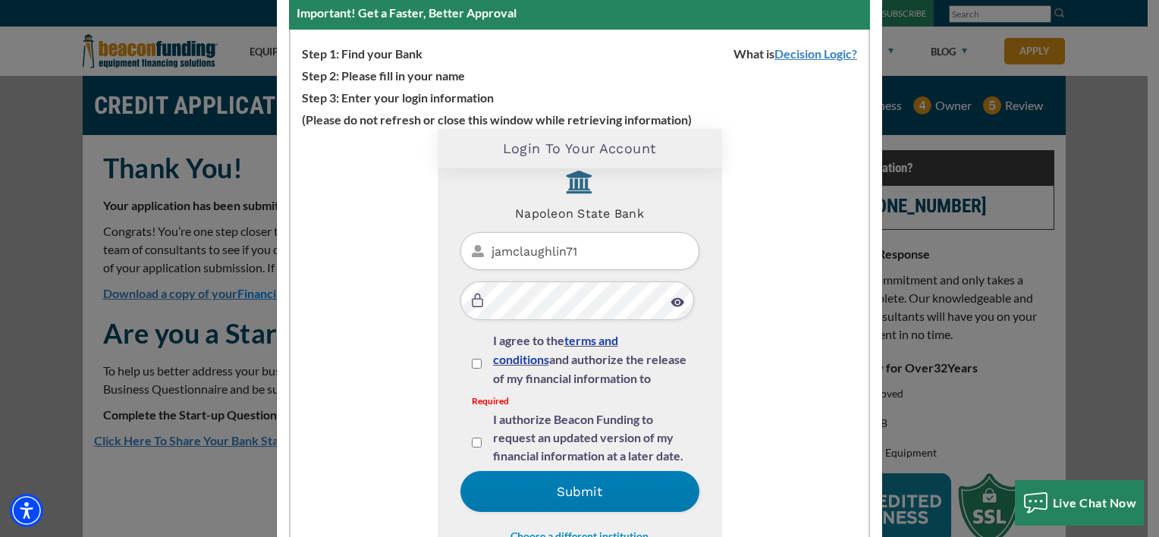
scroll to position [209, 0]
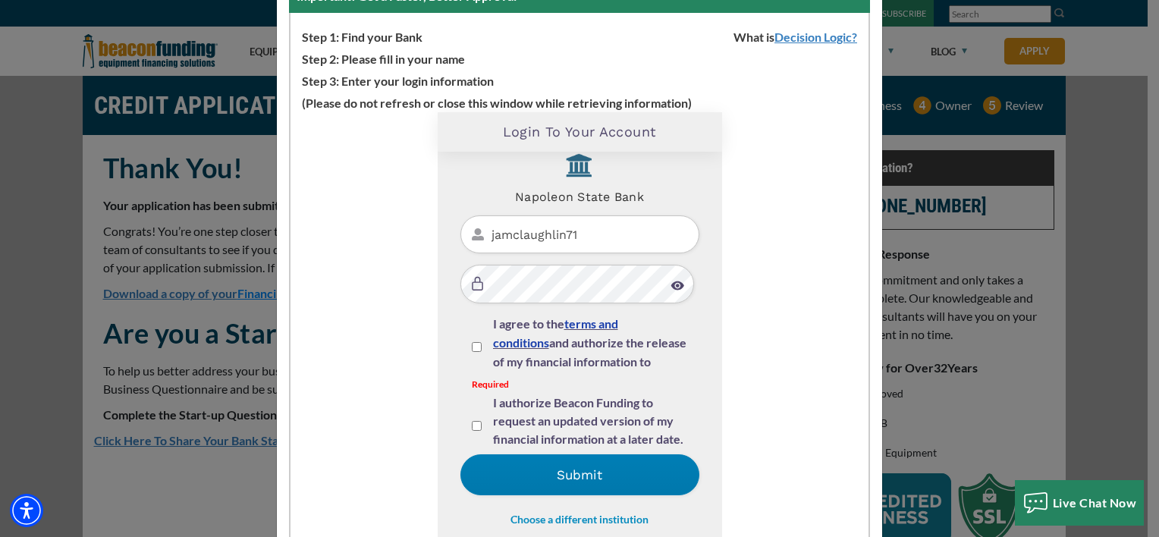
click at [472, 346] on input "I agree to the terms and conditions and authorize the release of my financial i…" at bounding box center [477, 347] width 10 height 10
checkbox input "true"
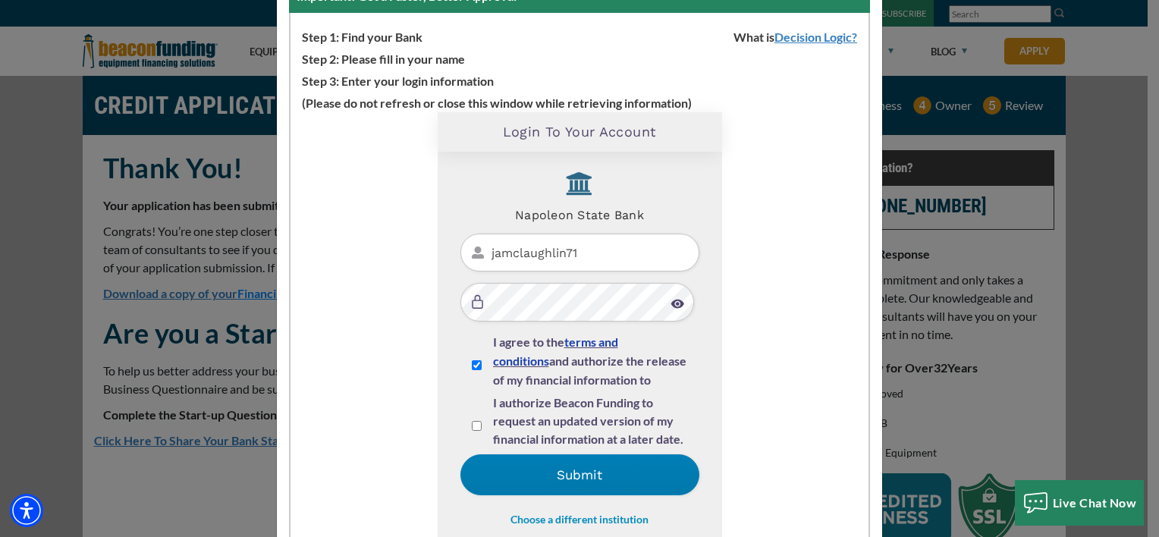
drag, startPoint x: 473, startPoint y: 426, endPoint x: 475, endPoint y: 434, distance: 8.5
click at [473, 425] on input "I authorize Beacon Funding to request an updated version of my financial inform…" at bounding box center [477, 426] width 10 height 10
checkbox input "true"
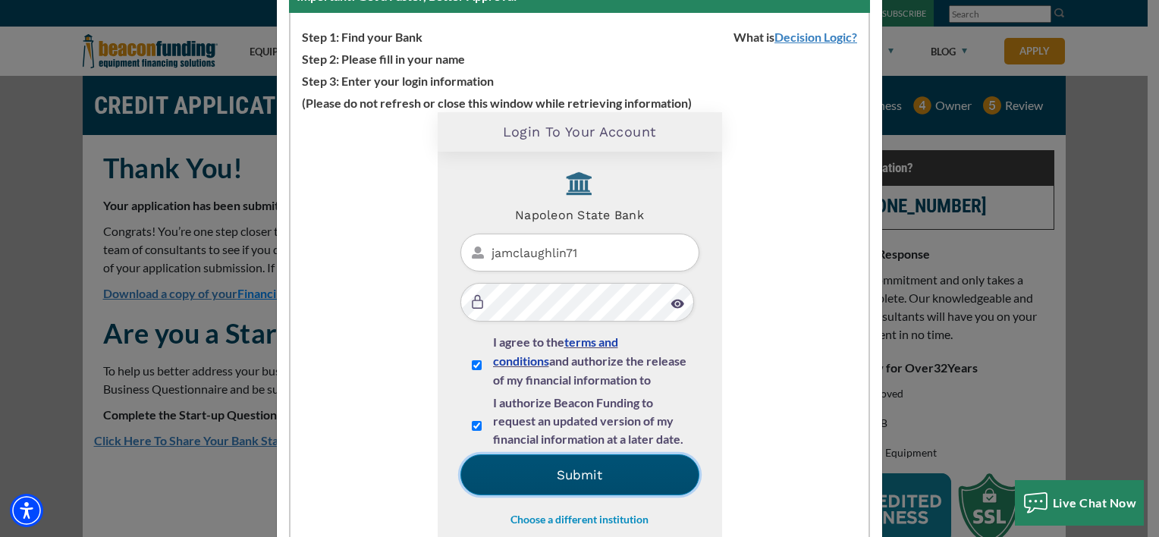
click at [536, 488] on button "Submit" at bounding box center [580, 475] width 239 height 41
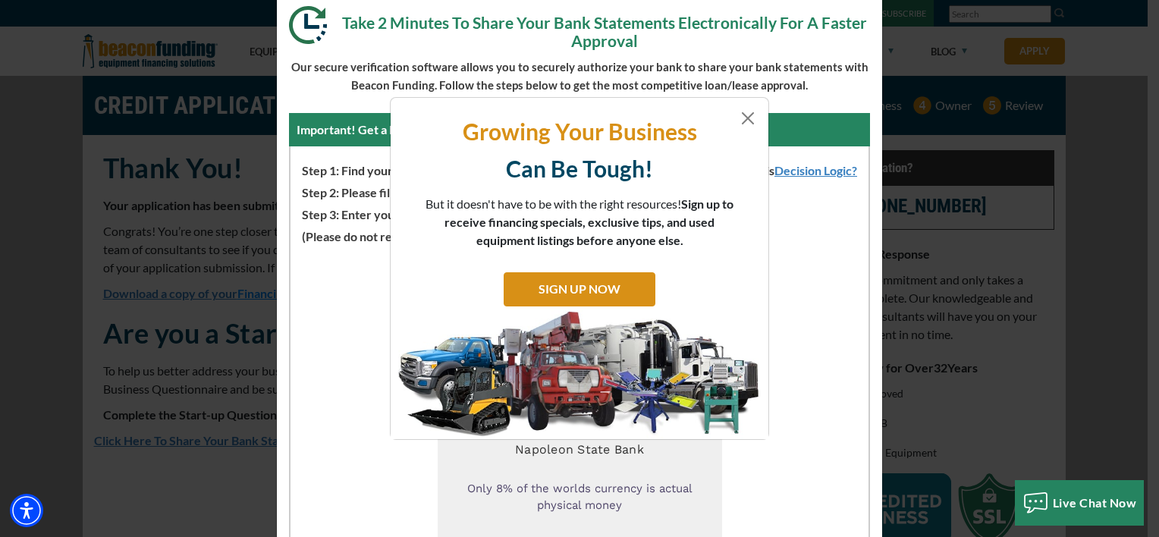
scroll to position [0, 0]
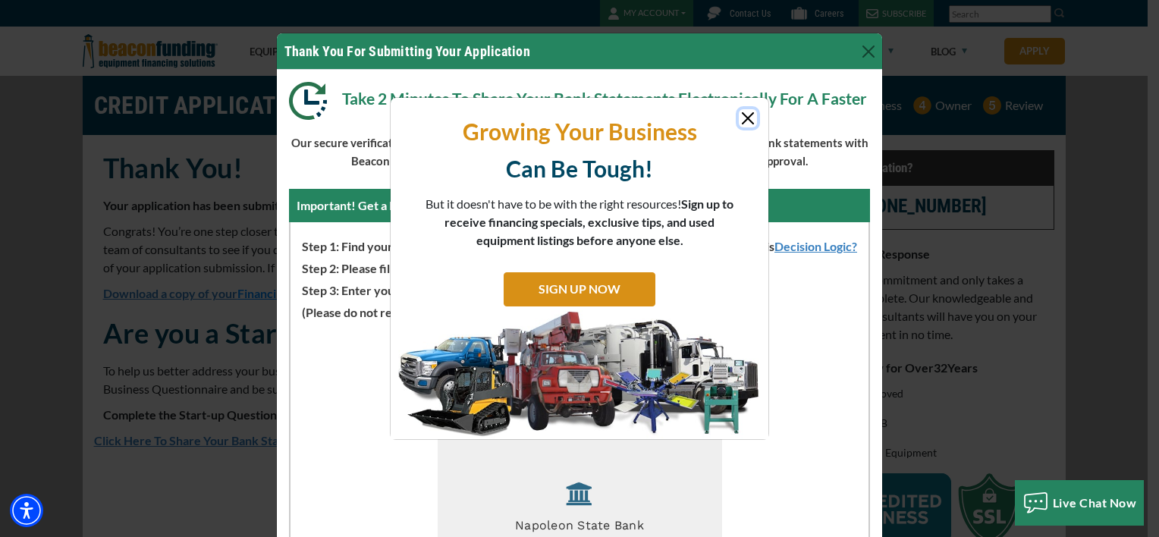
click at [747, 114] on button "Close" at bounding box center [748, 118] width 18 height 18
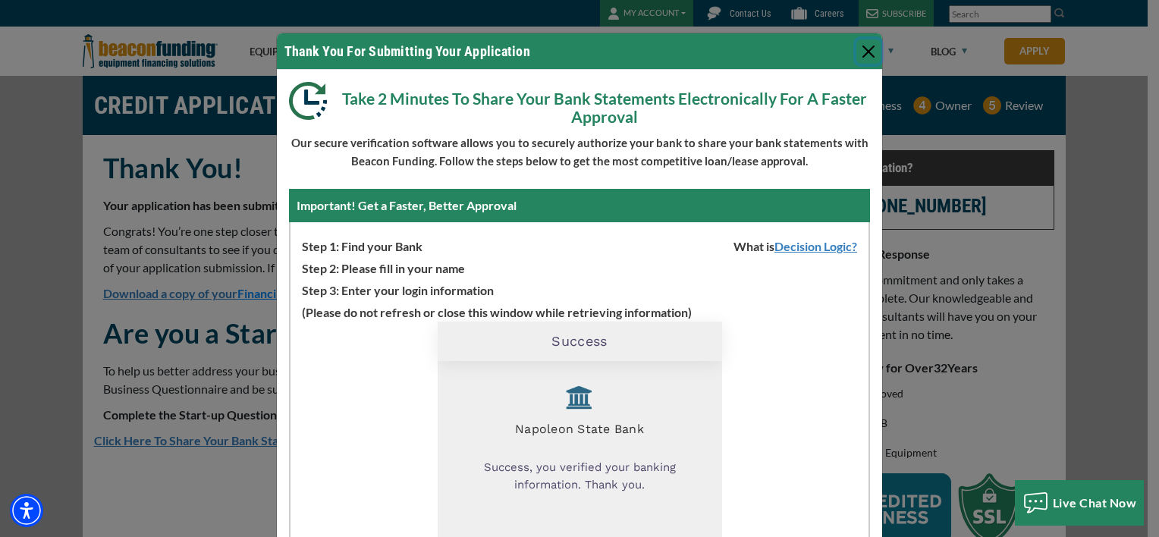
click at [859, 52] on button "Close" at bounding box center [869, 51] width 24 height 24
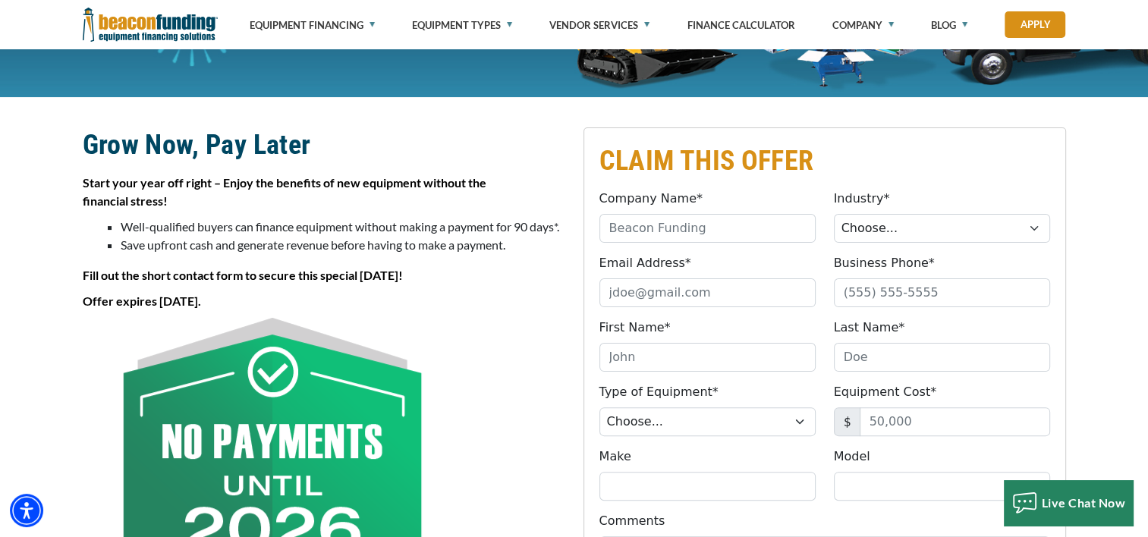
scroll to position [304, 0]
